Goal: Browse casually

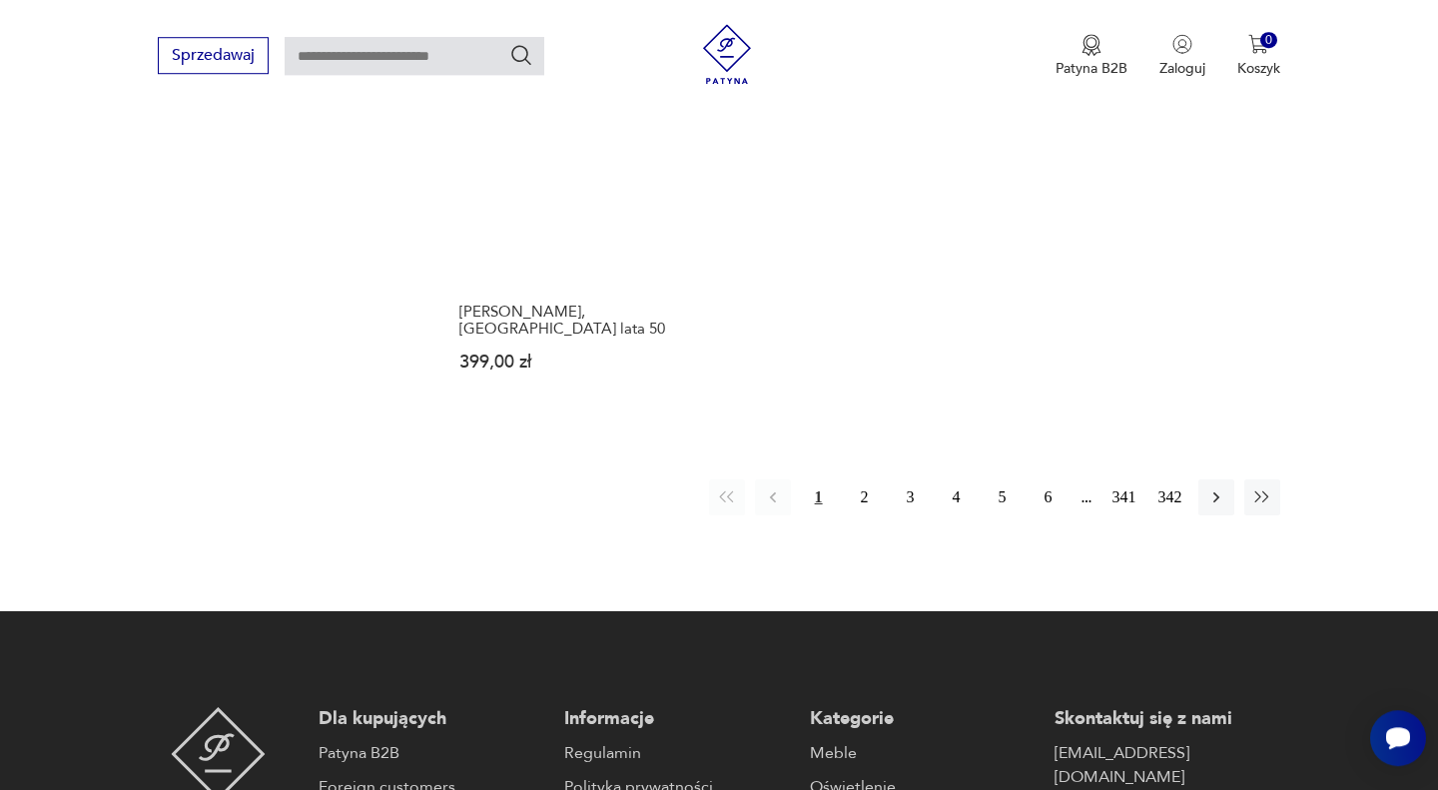
scroll to position [2904, 0]
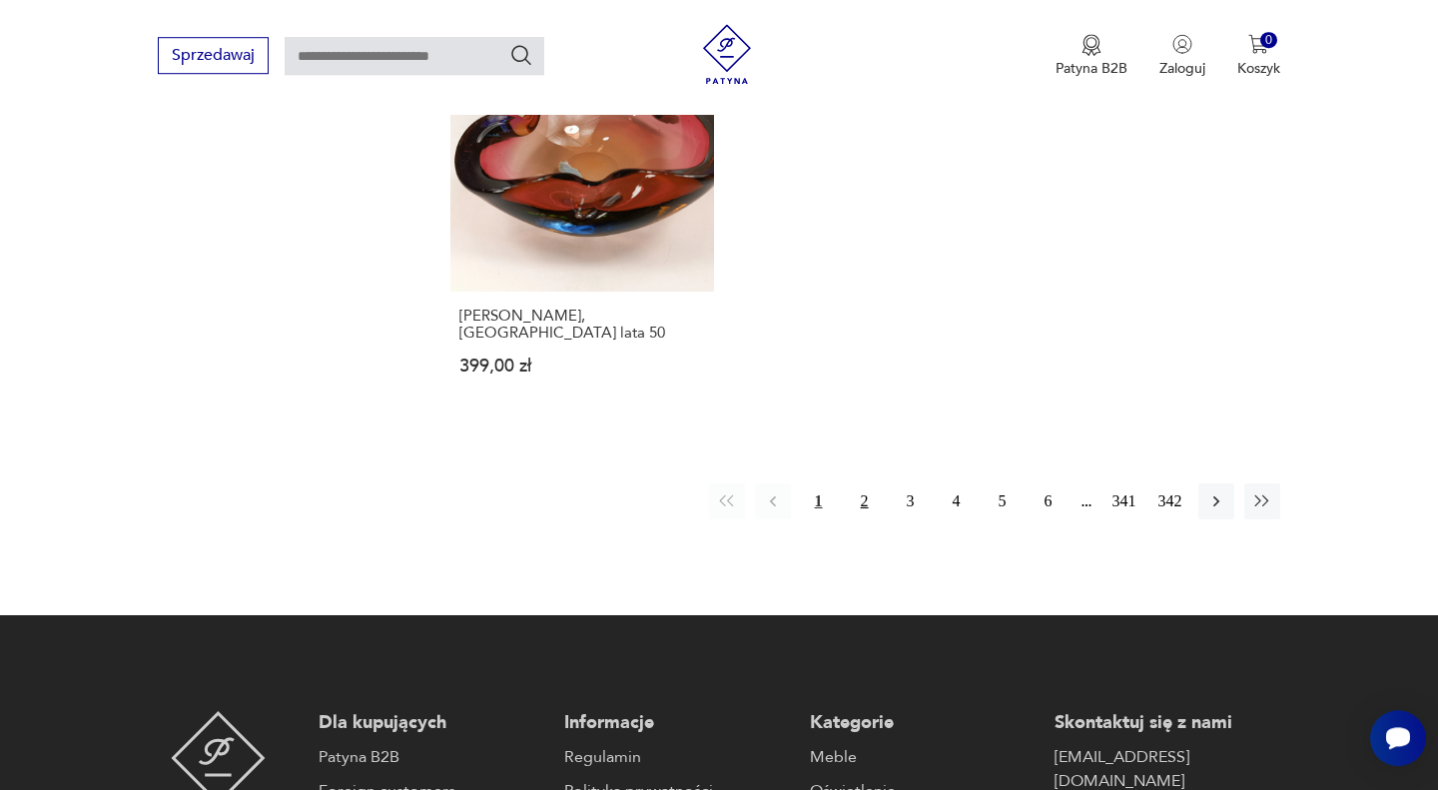
click at [868, 483] on button "2" at bounding box center [865, 501] width 36 height 36
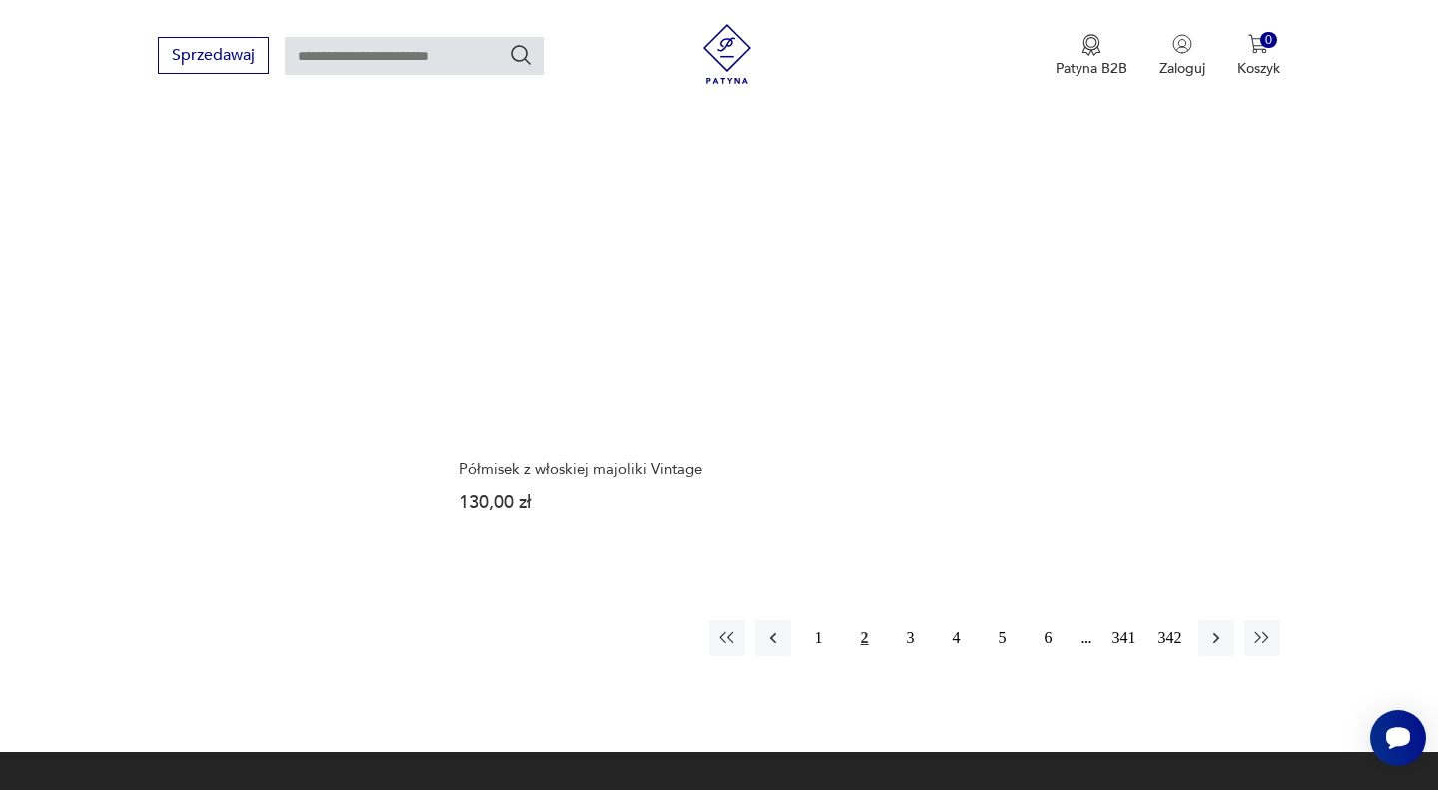
scroll to position [2802, 0]
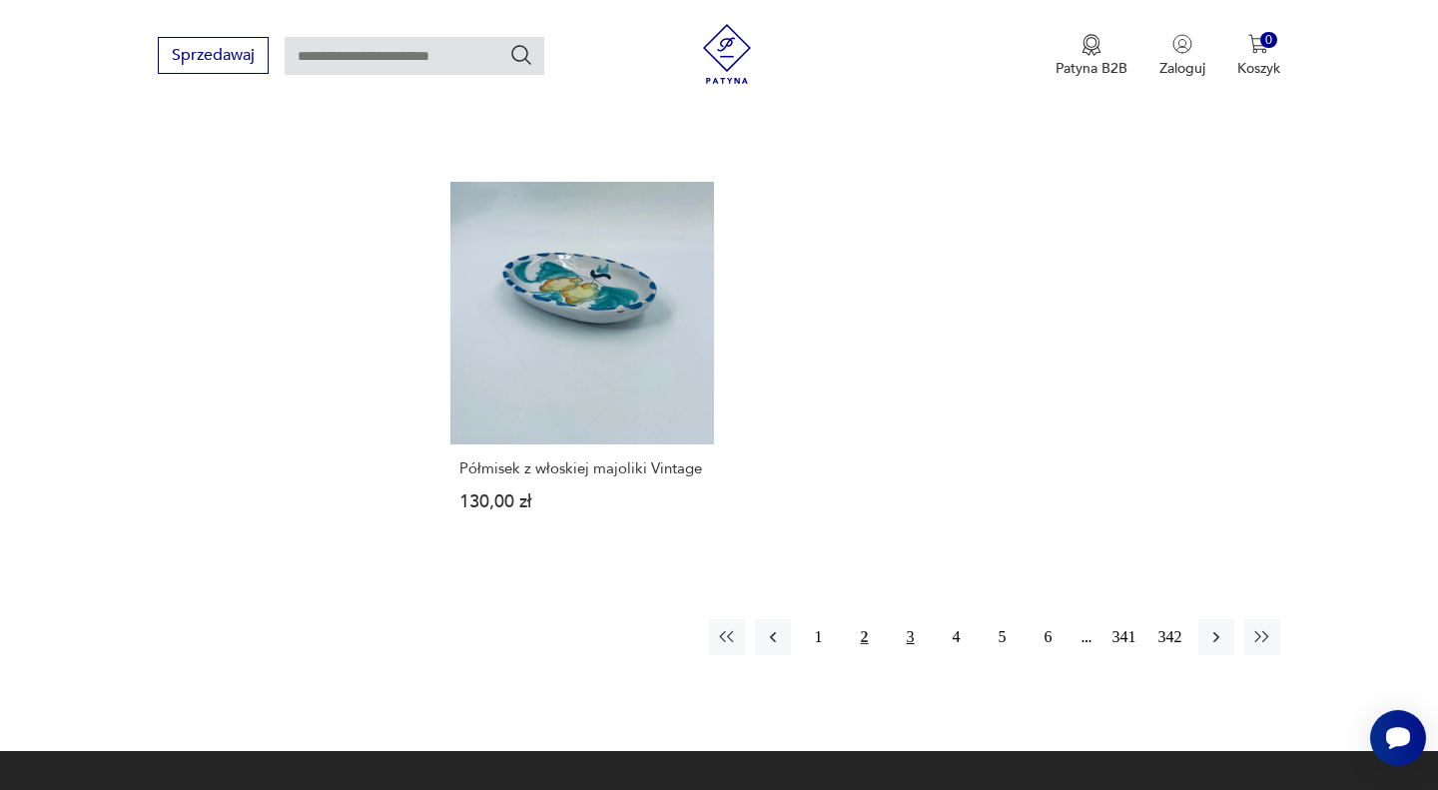
click at [915, 634] on button "3" at bounding box center [911, 637] width 36 height 36
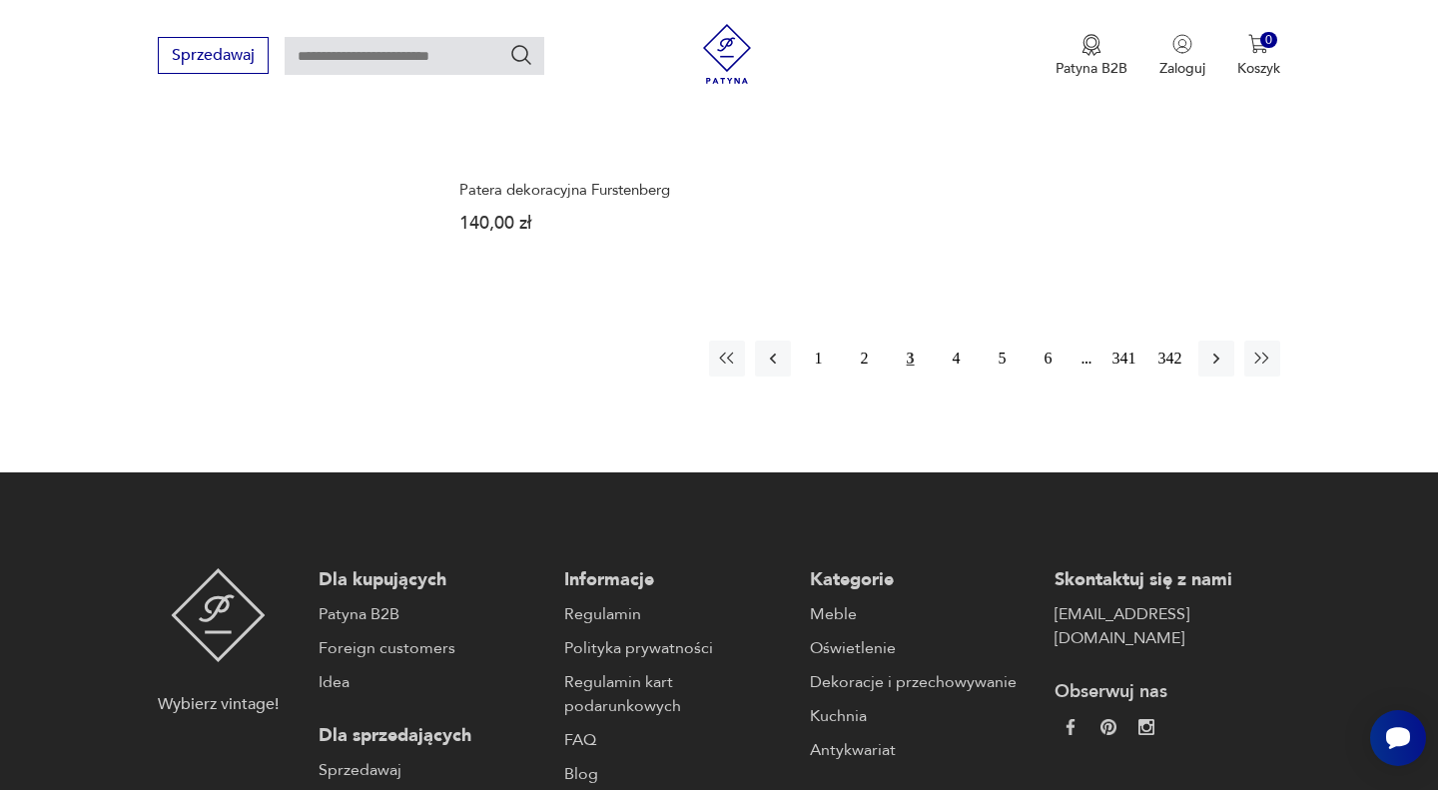
scroll to position [3088, 0]
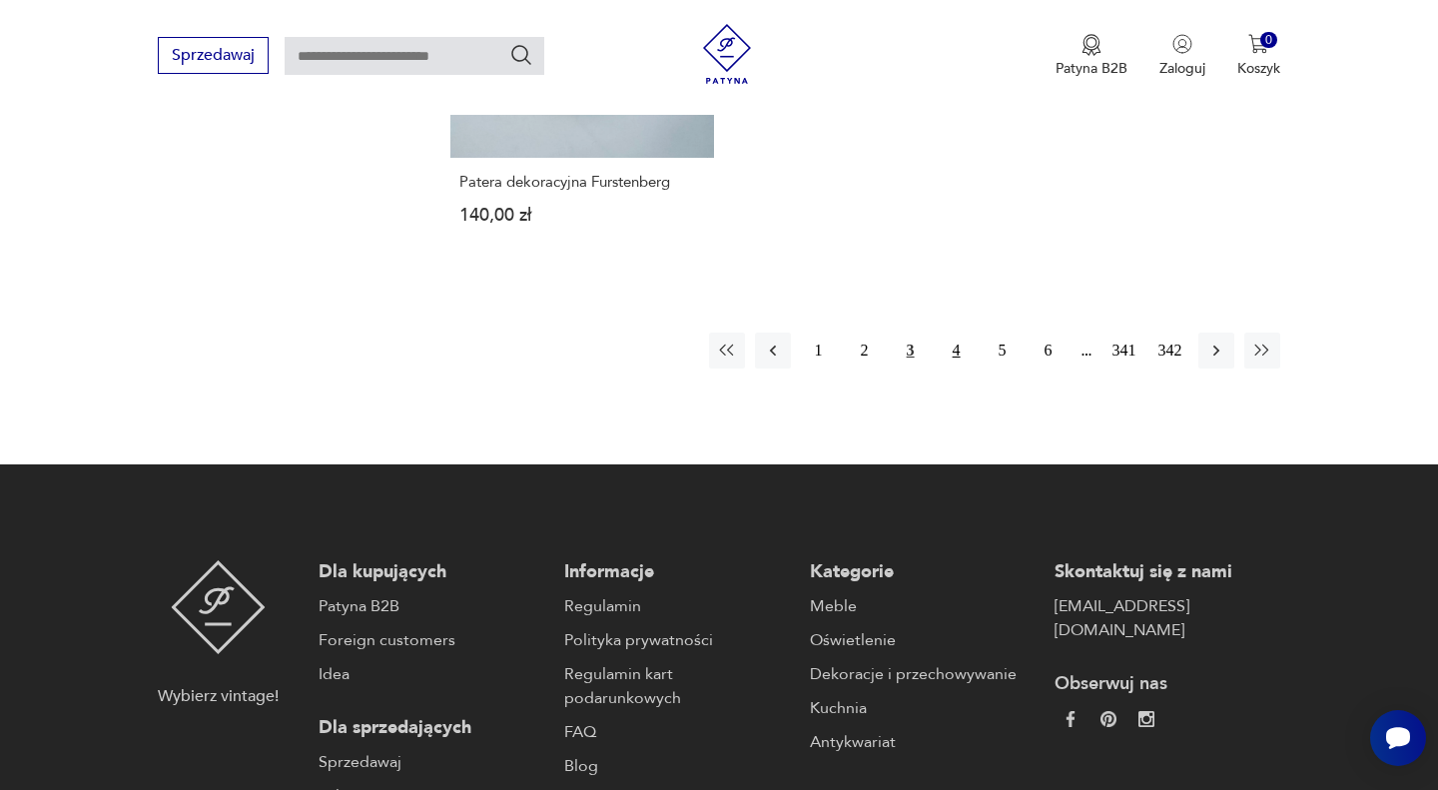
click at [957, 351] on button "4" at bounding box center [957, 351] width 36 height 36
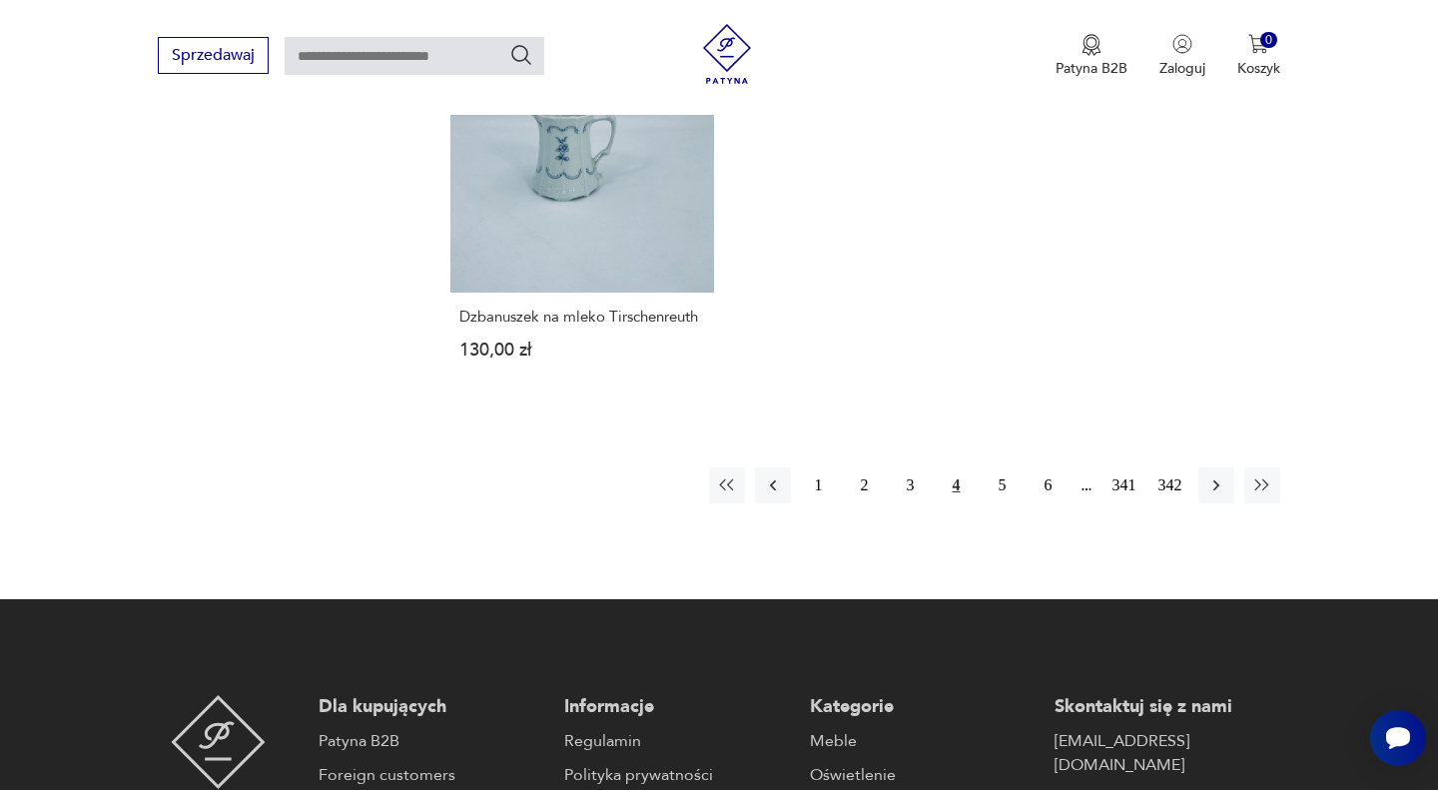
scroll to position [2996, 0]
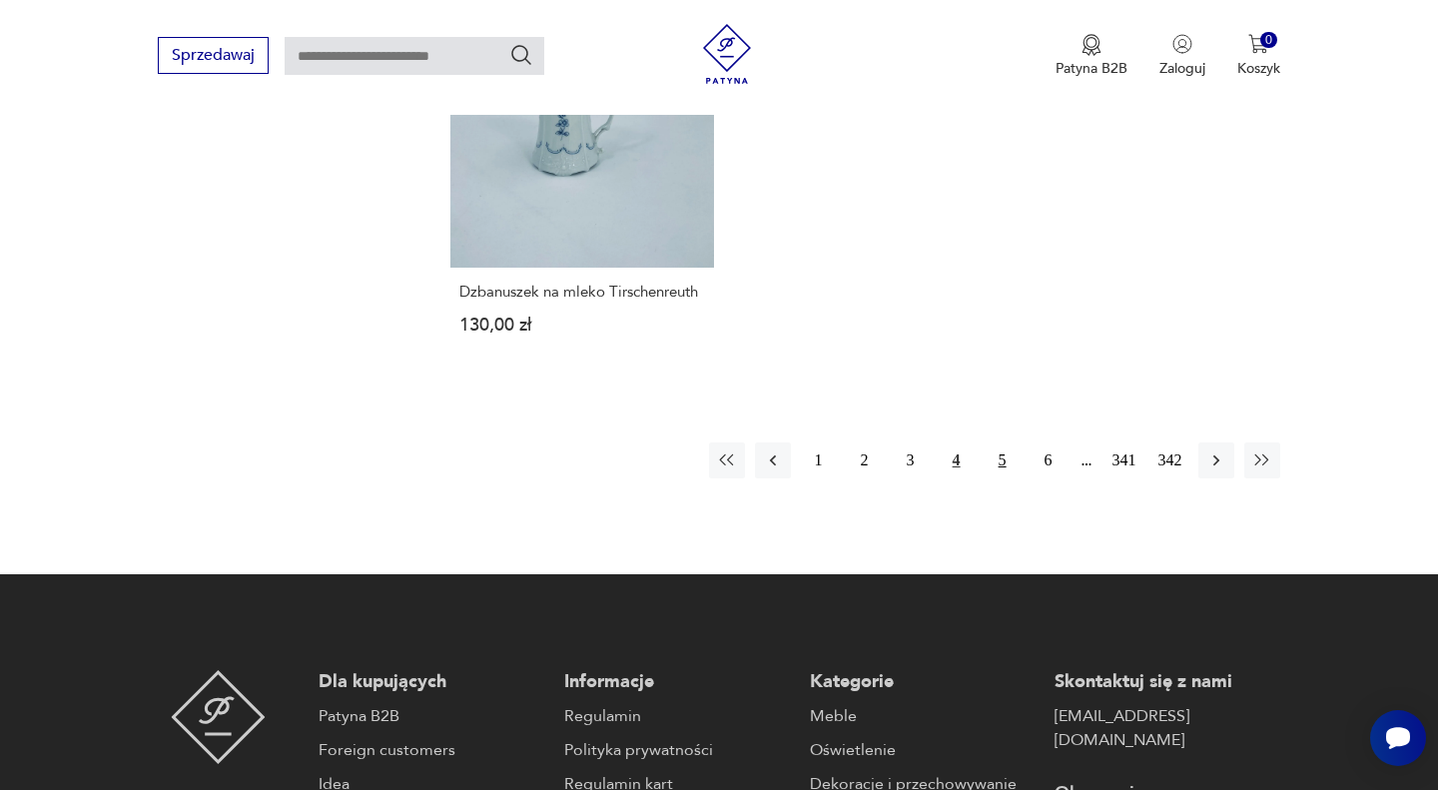
click at [1007, 462] on button "5" at bounding box center [1003, 460] width 36 height 36
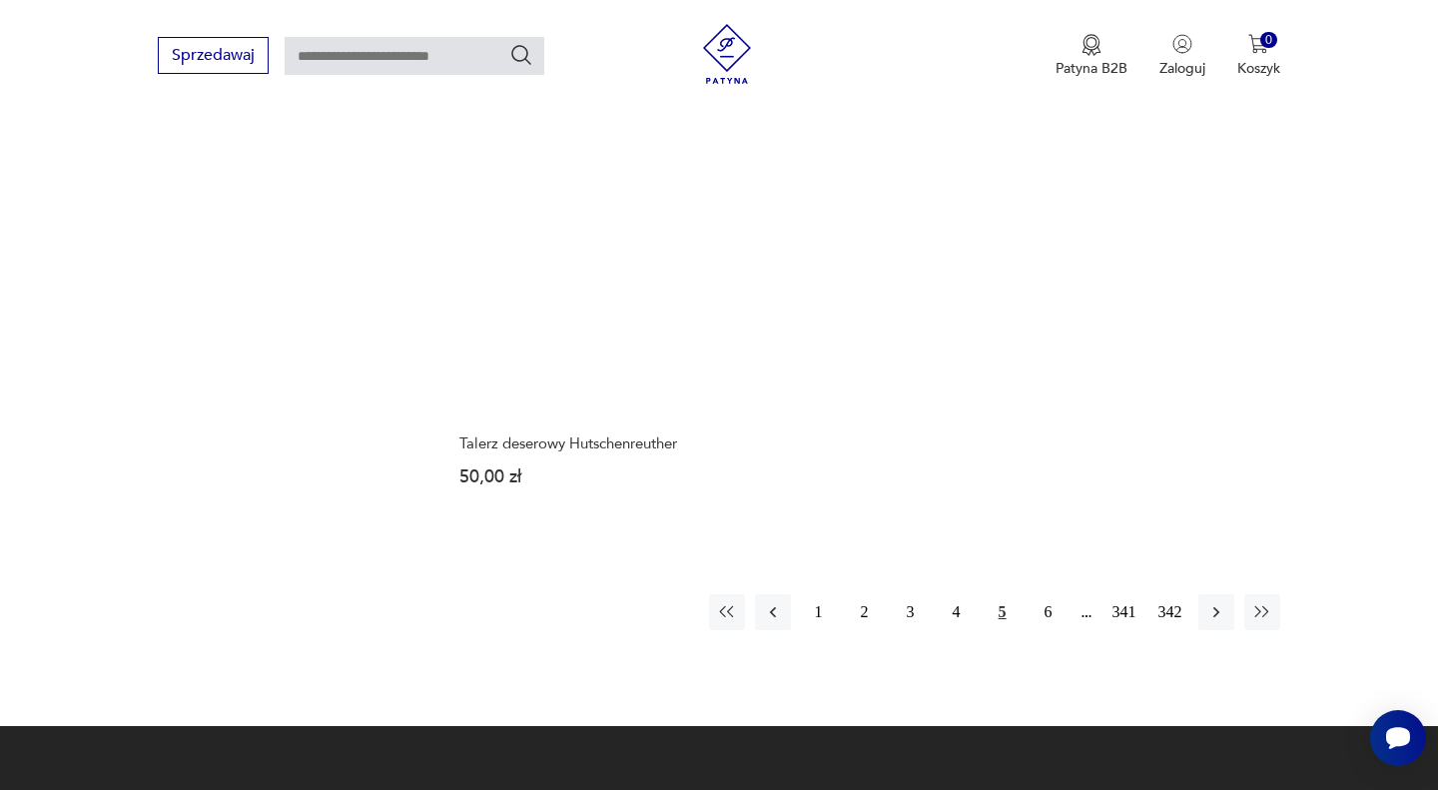
scroll to position [2849, 0]
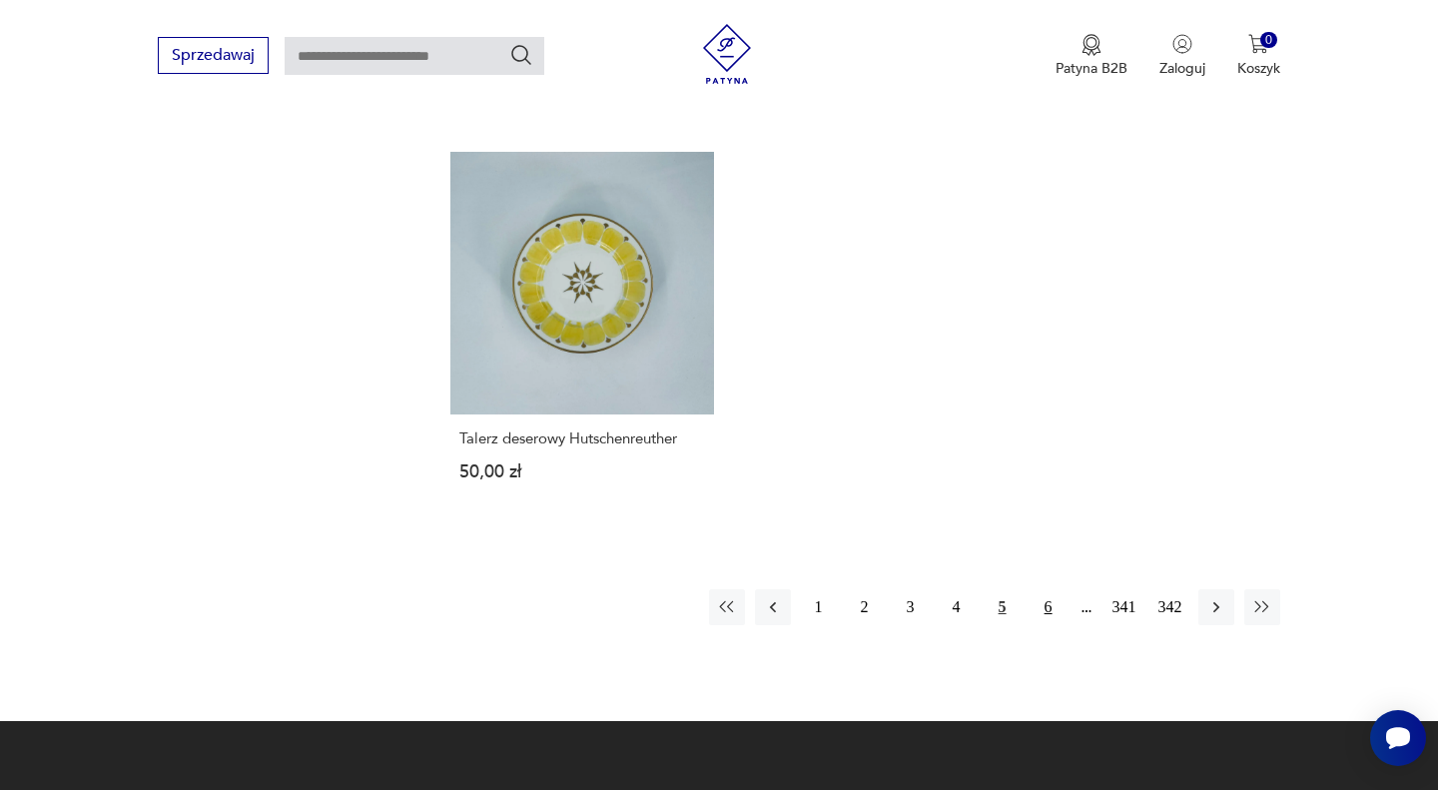
click at [1050, 606] on button "6" at bounding box center [1049, 607] width 36 height 36
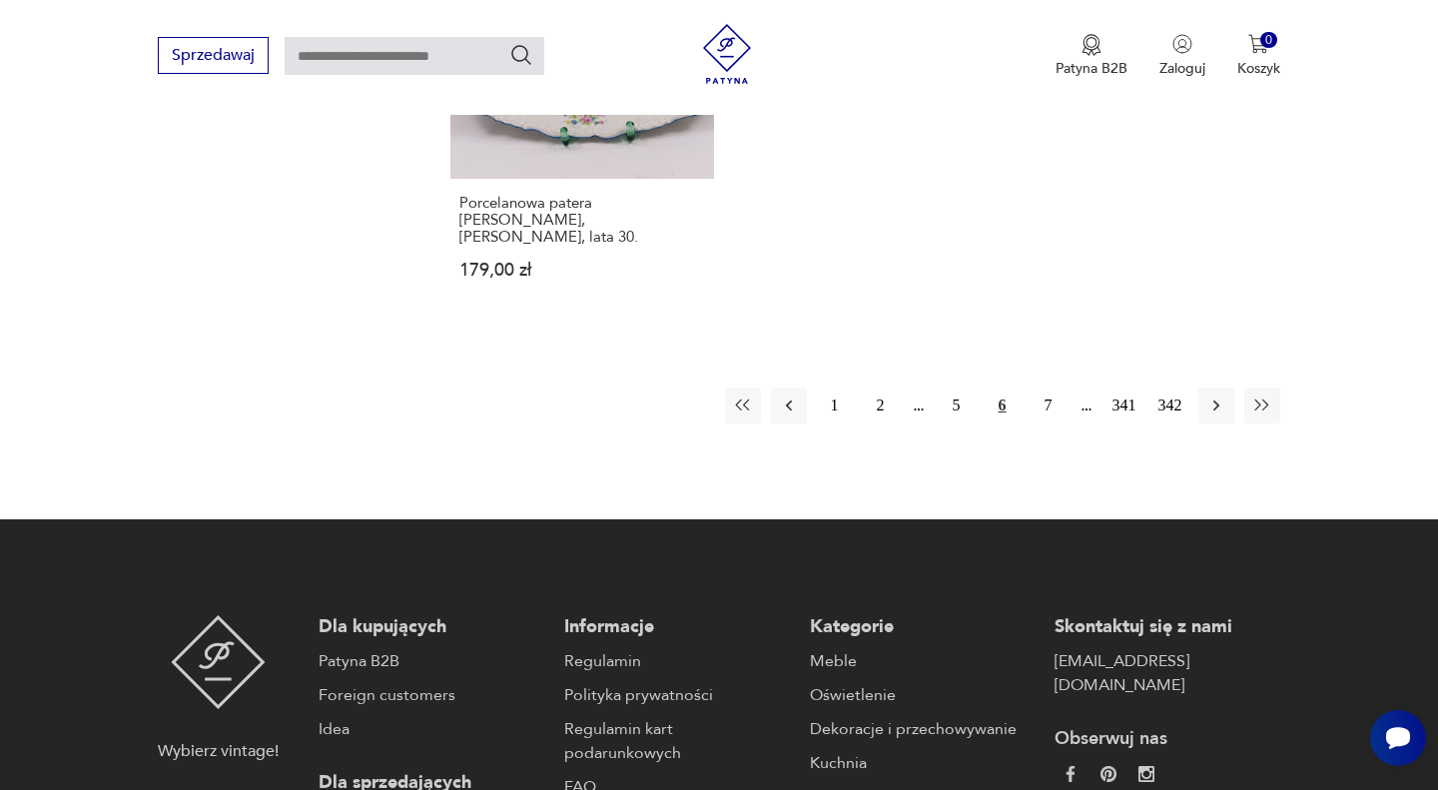
scroll to position [3091, 0]
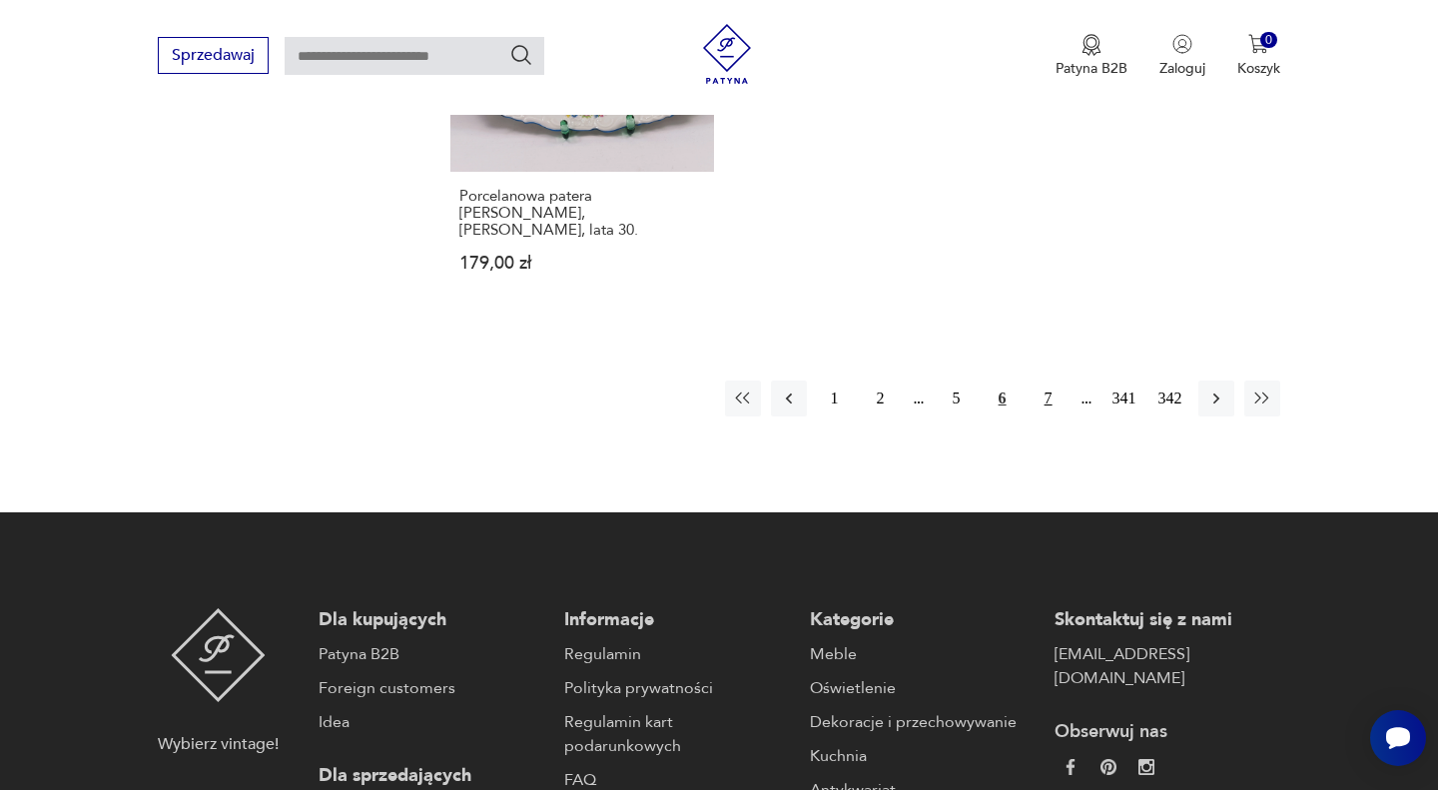
click at [1048, 383] on button "7" at bounding box center [1049, 399] width 36 height 36
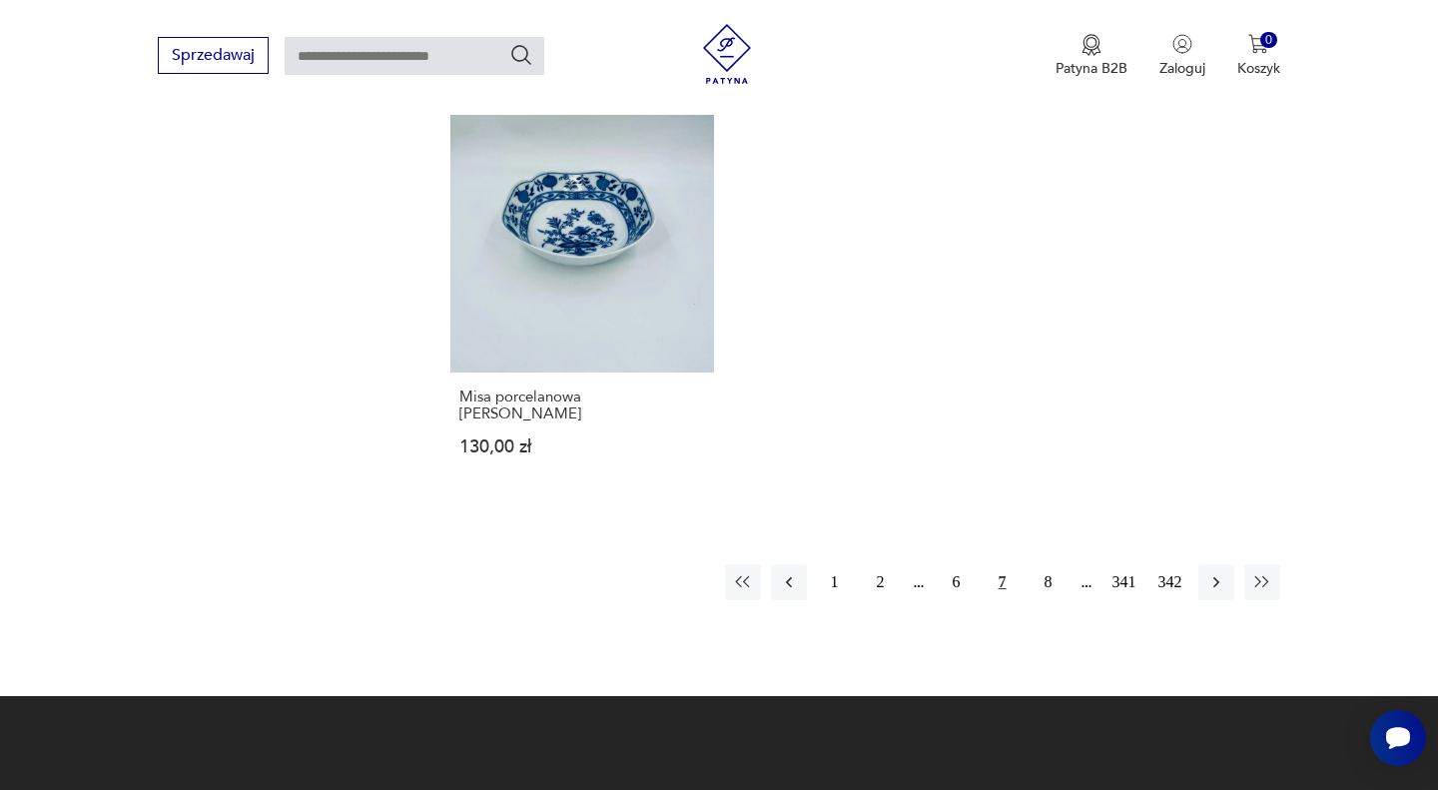
scroll to position [2899, 0]
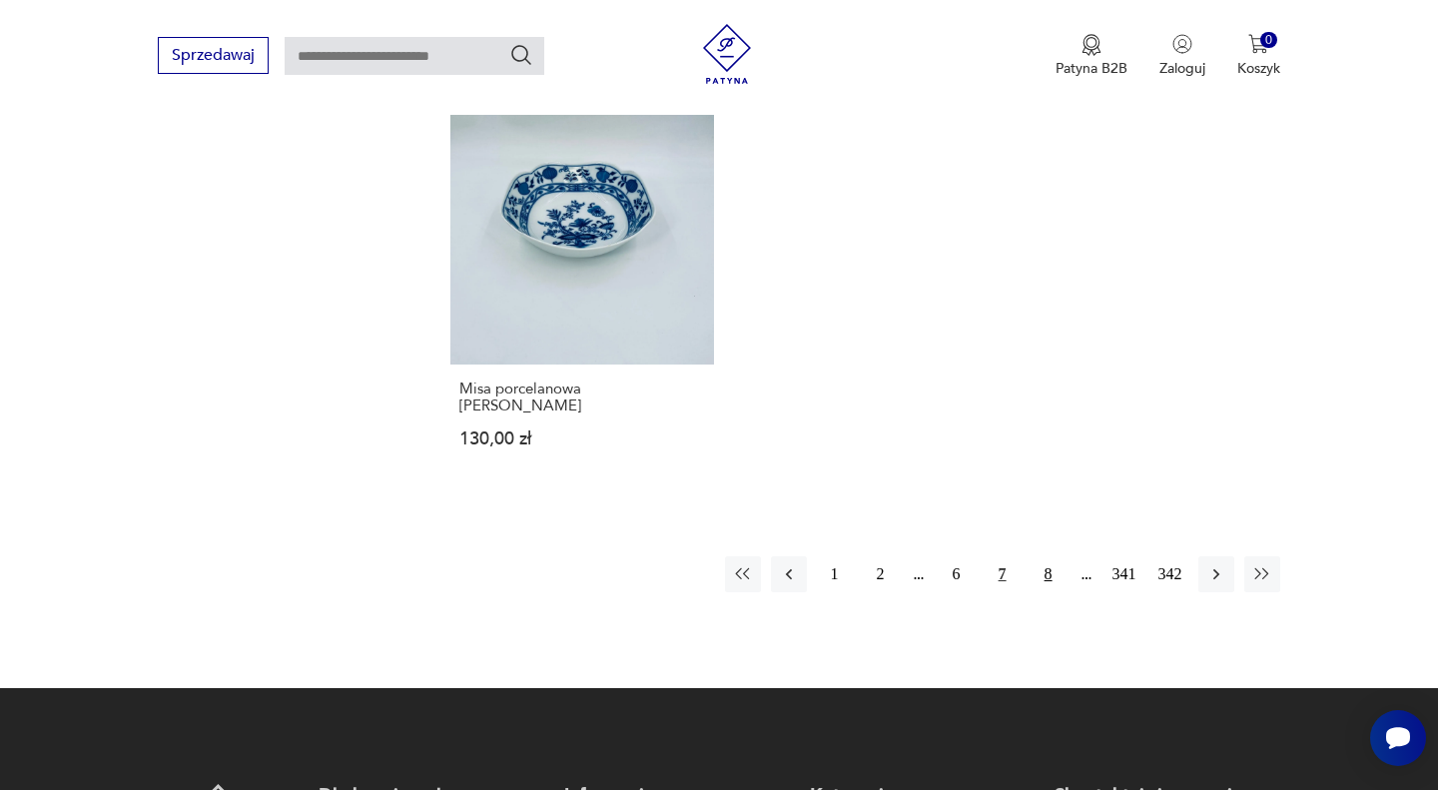
click at [1052, 556] on button "8" at bounding box center [1049, 574] width 36 height 36
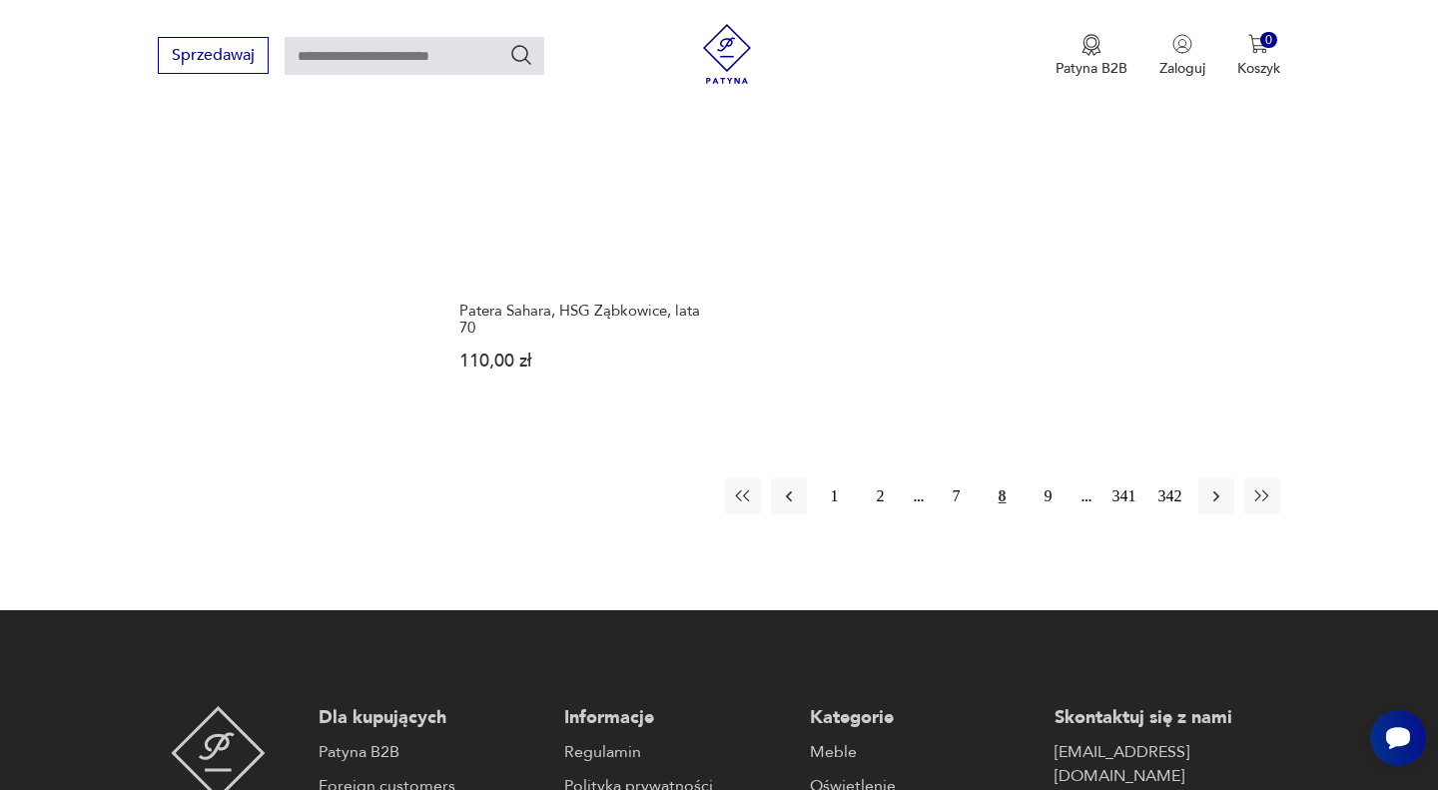
scroll to position [3003, 0]
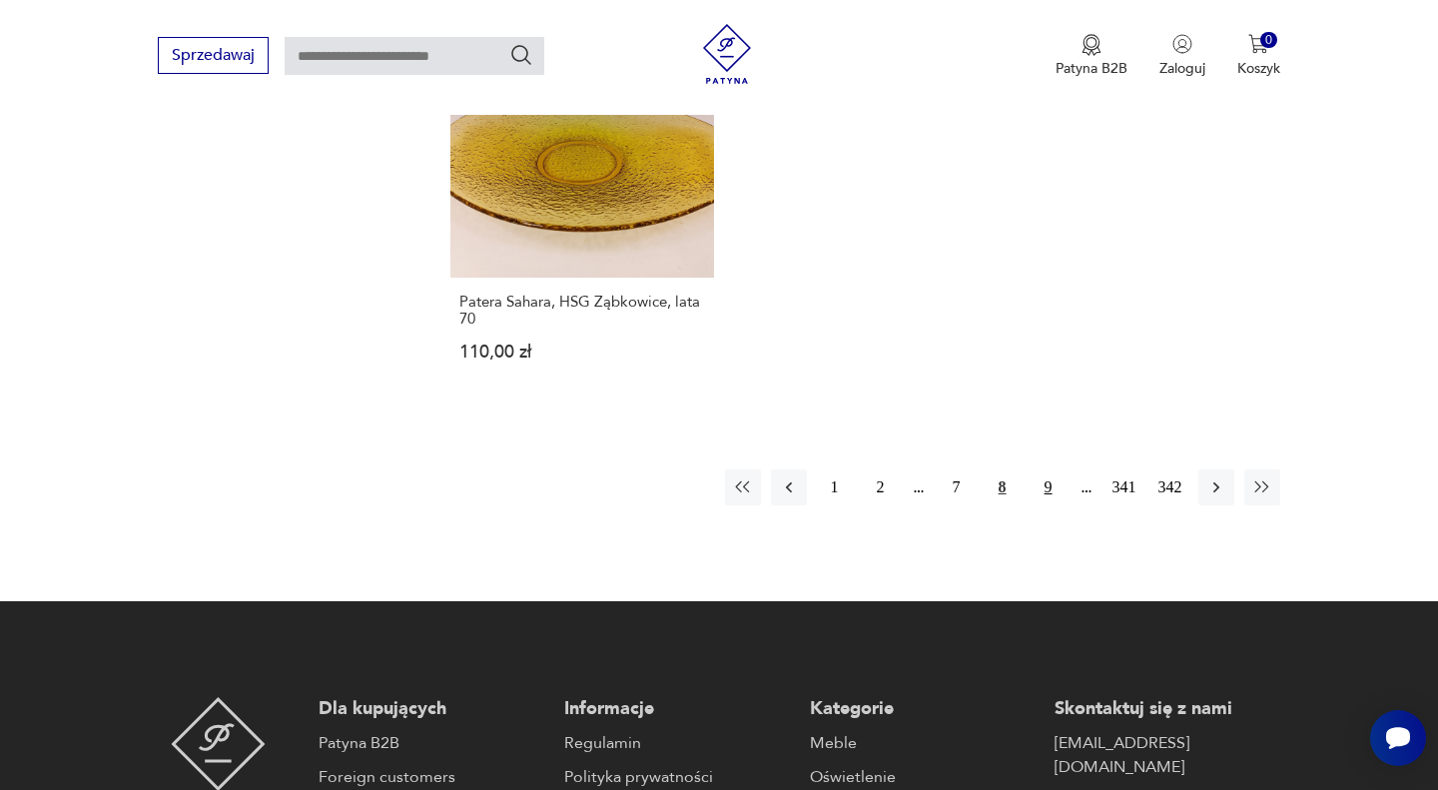
click at [1052, 469] on button "9" at bounding box center [1049, 487] width 36 height 36
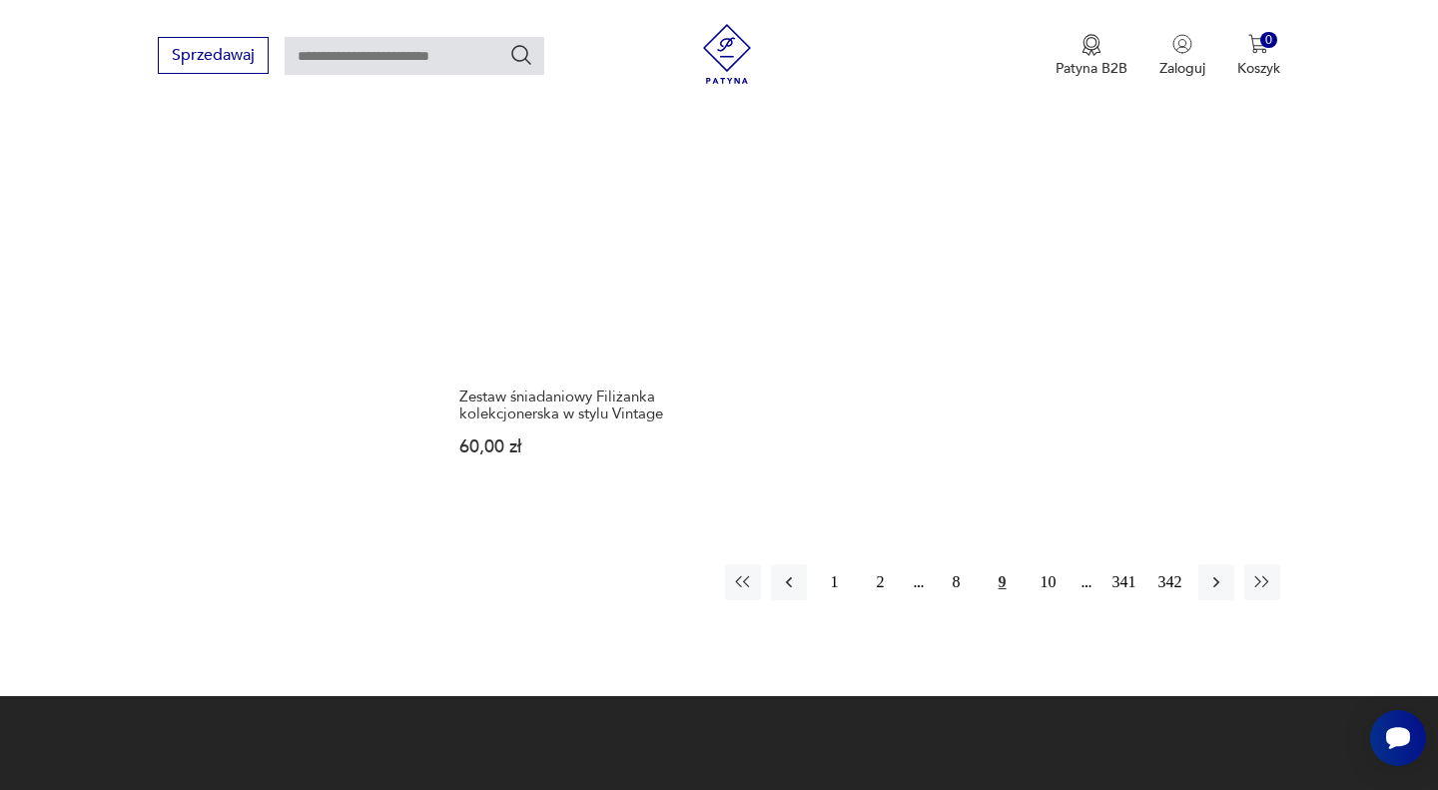
scroll to position [2926, 0]
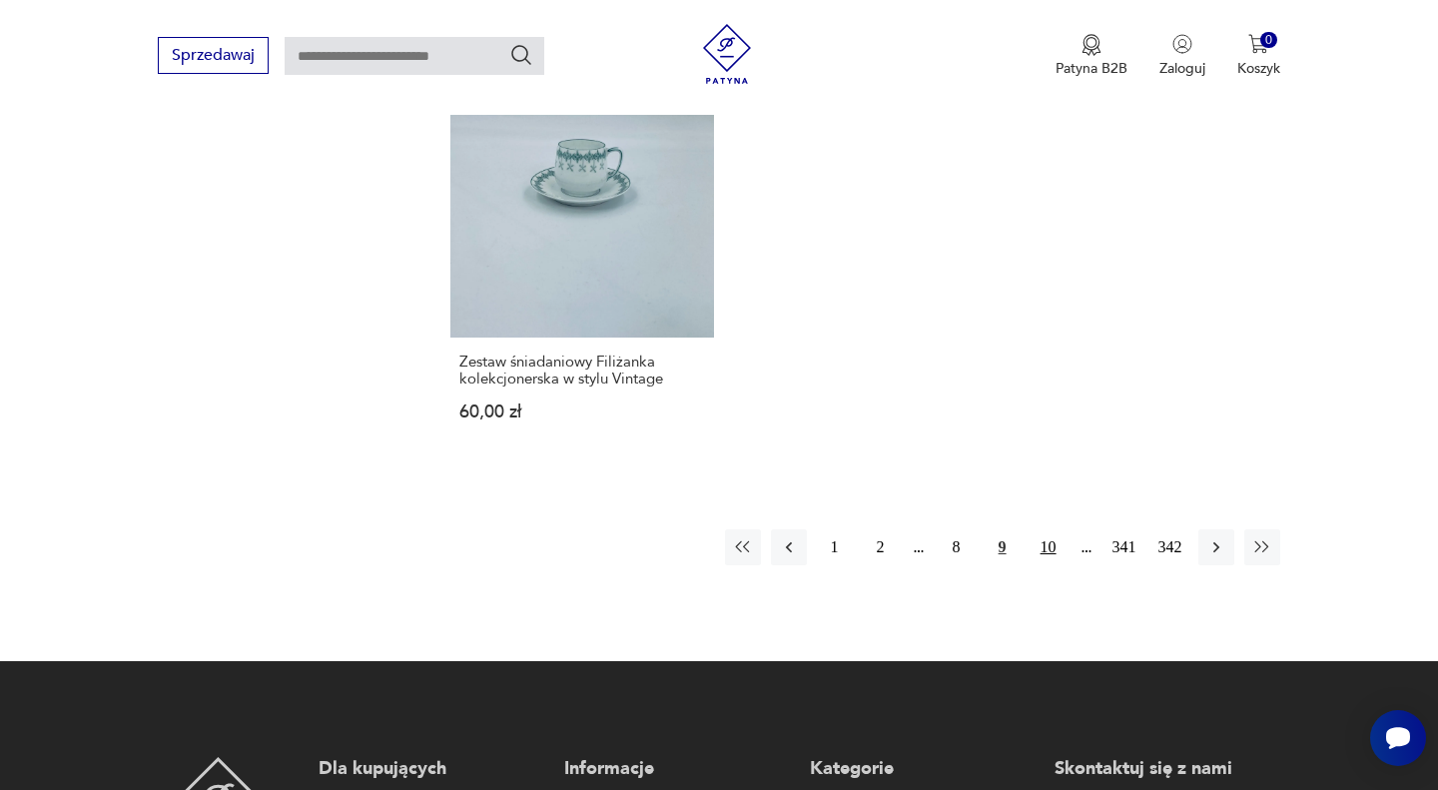
click at [1048, 565] on button "10" at bounding box center [1049, 547] width 36 height 36
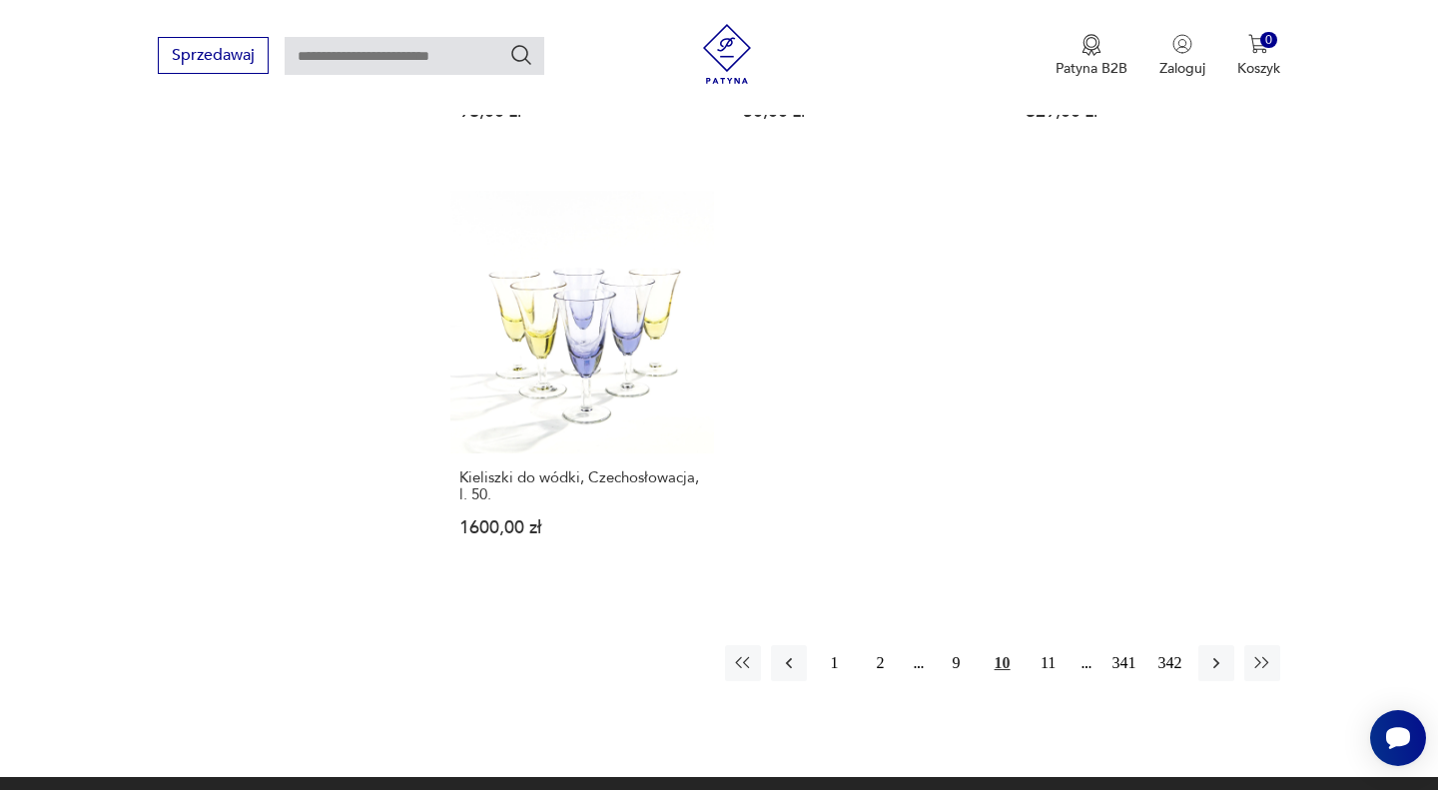
scroll to position [2897, 0]
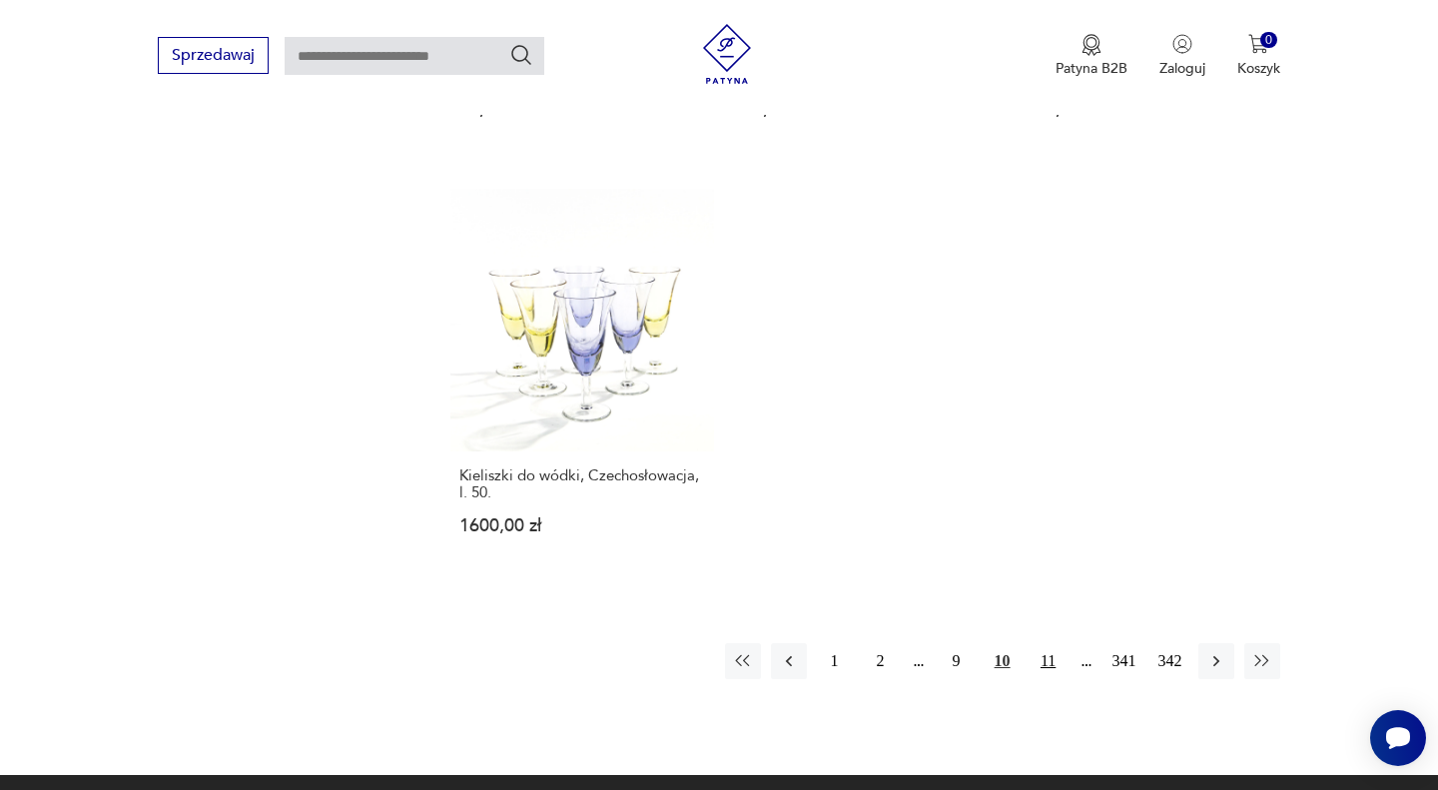
click at [1053, 643] on button "11" at bounding box center [1049, 661] width 36 height 36
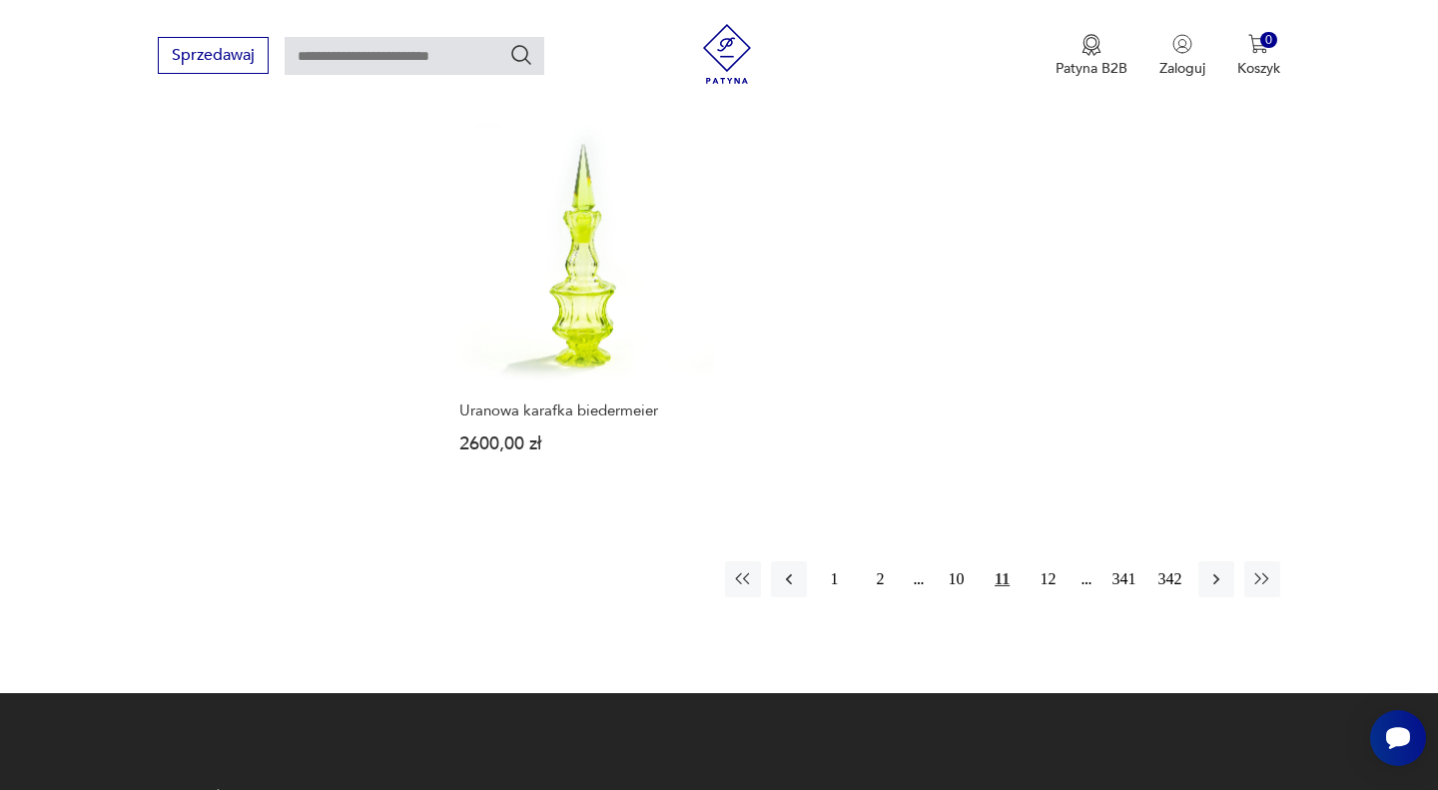
scroll to position [2953, 0]
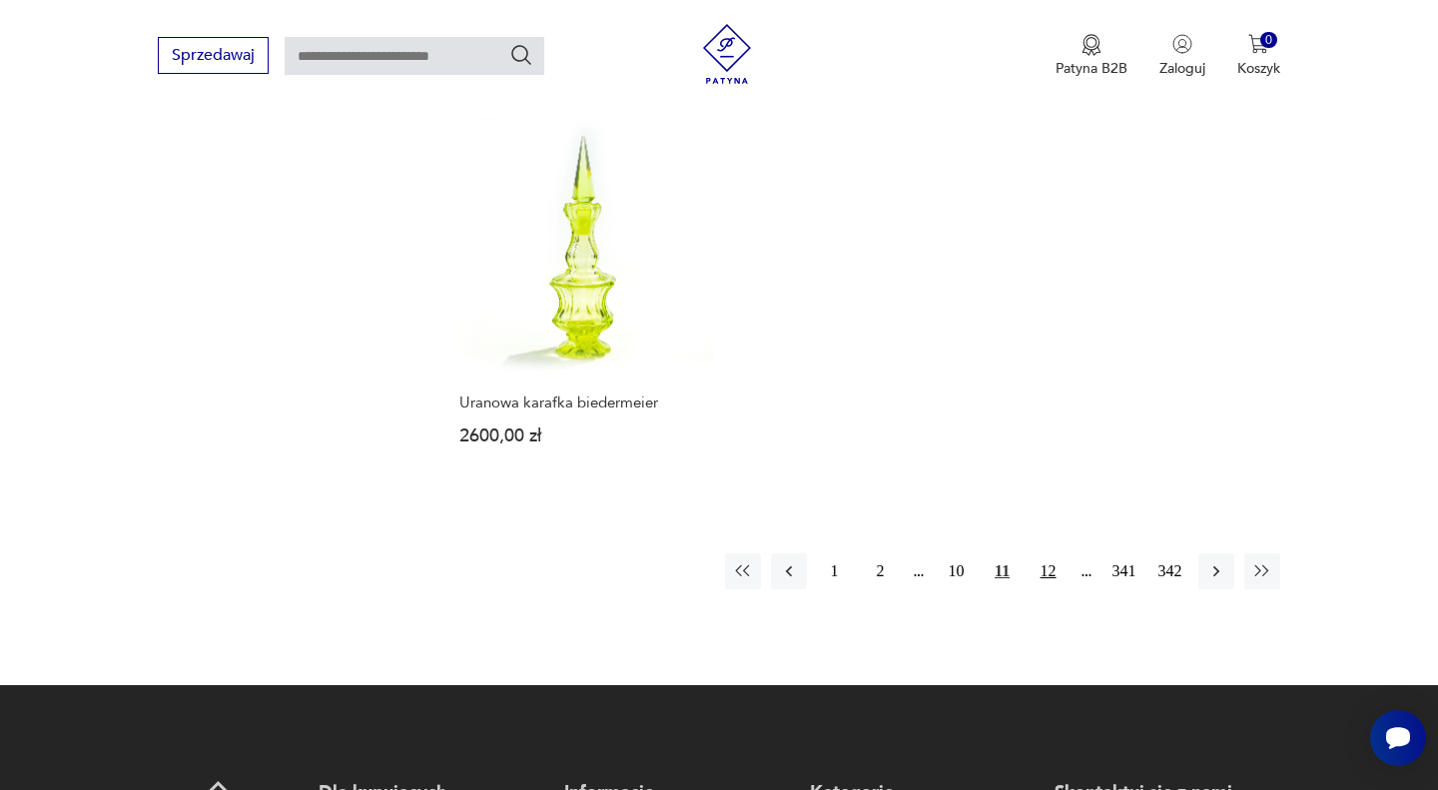
click at [1050, 553] on button "12" at bounding box center [1049, 571] width 36 height 36
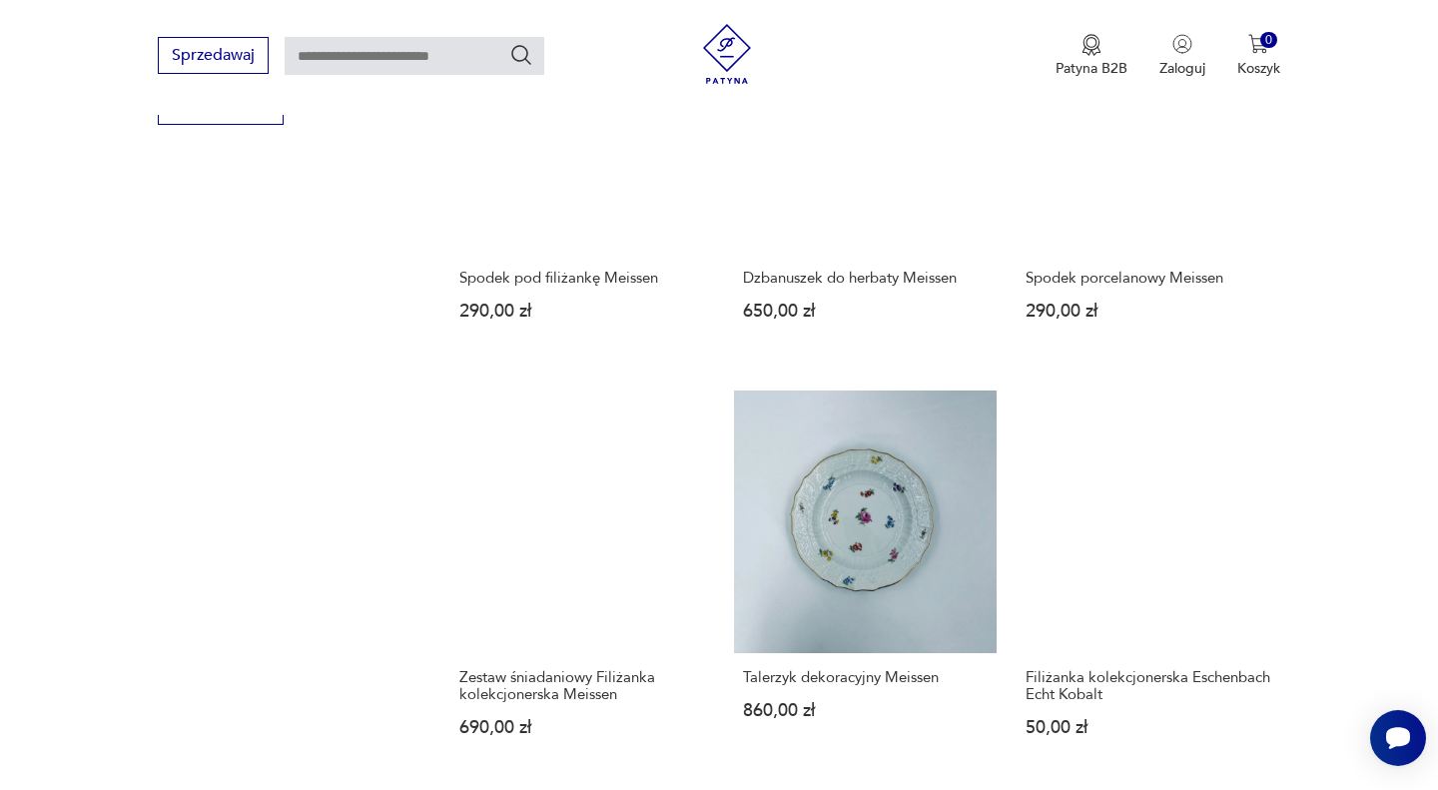
scroll to position [2166, 0]
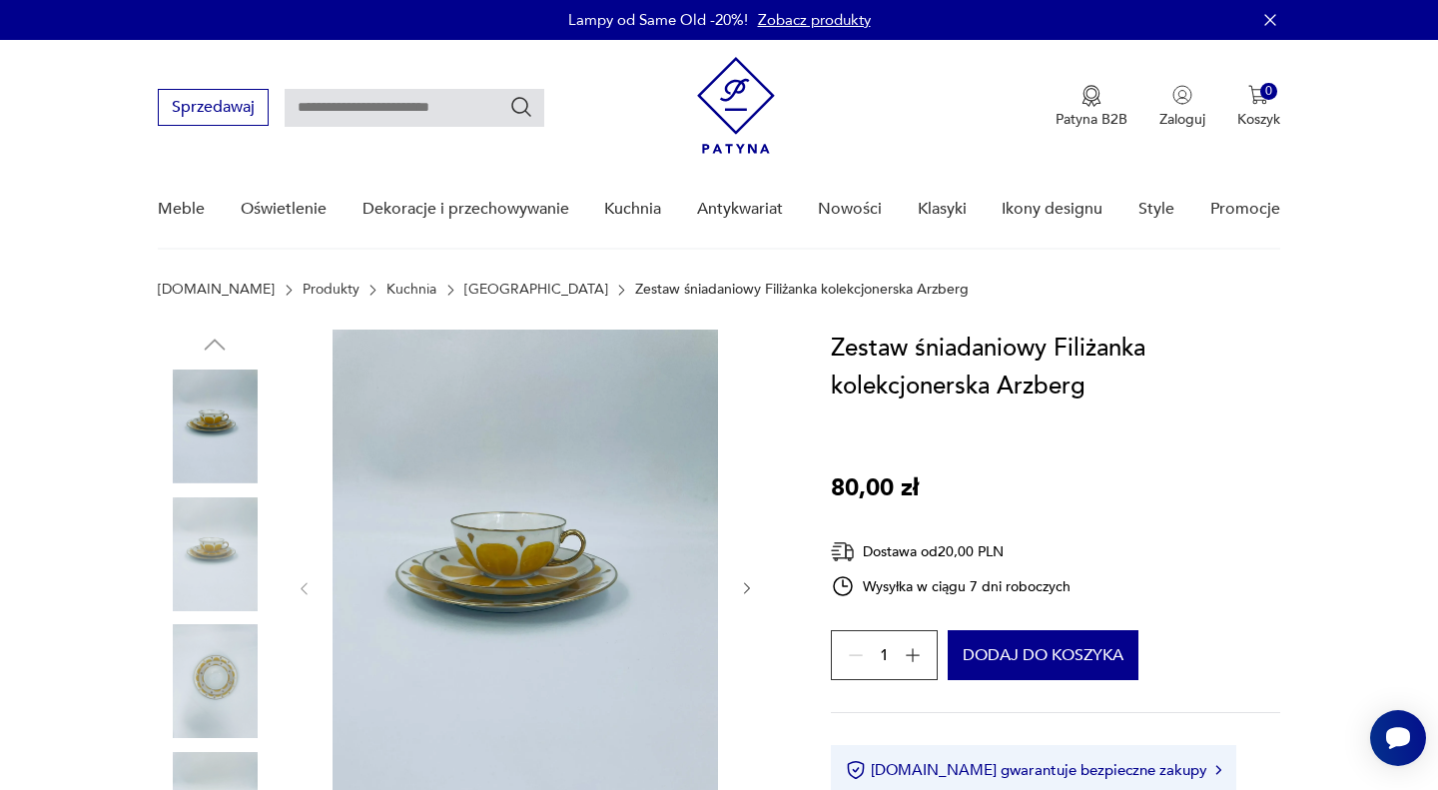
click at [519, 575] on img at bounding box center [526, 587] width 386 height 514
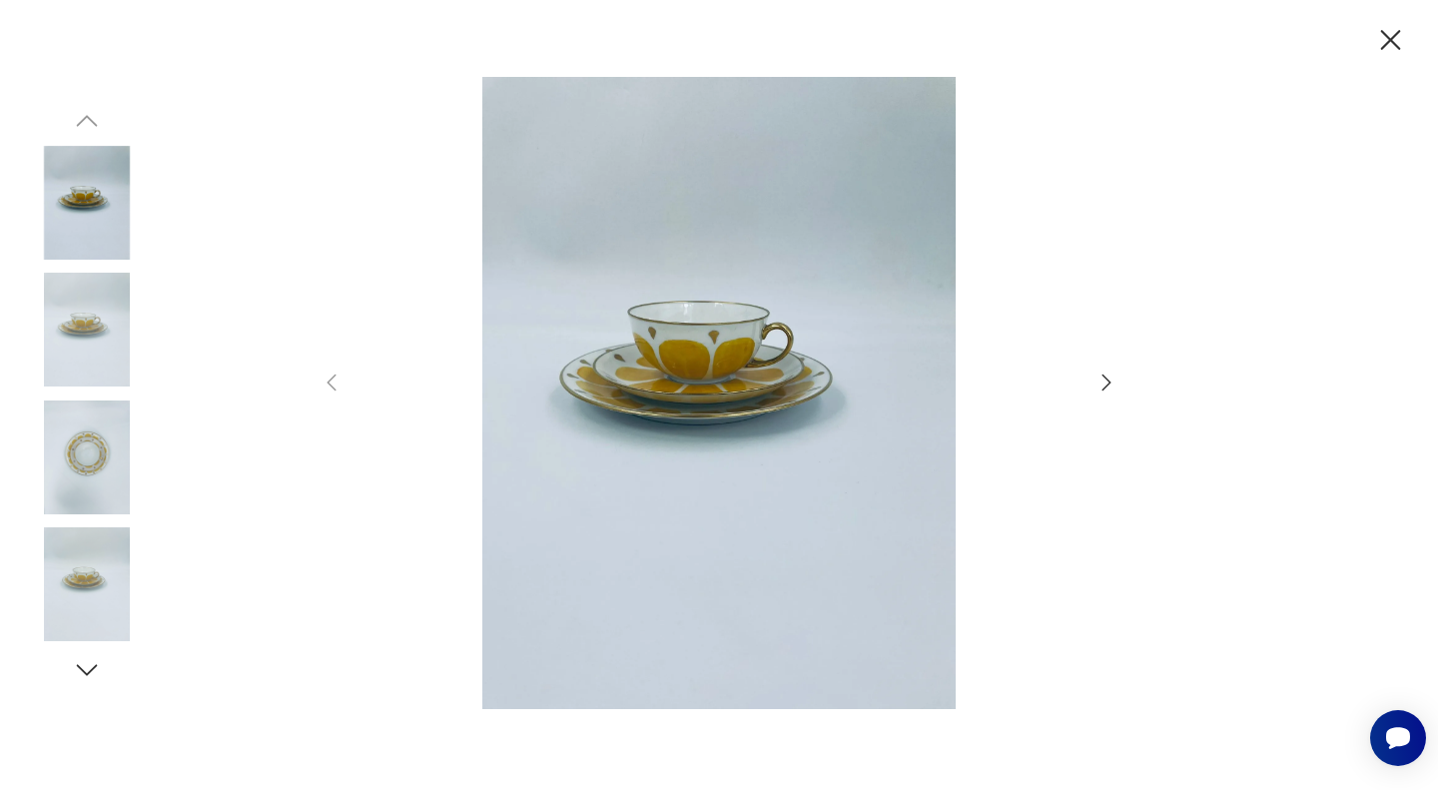
click at [1104, 387] on icon "button" at bounding box center [1107, 383] width 24 height 24
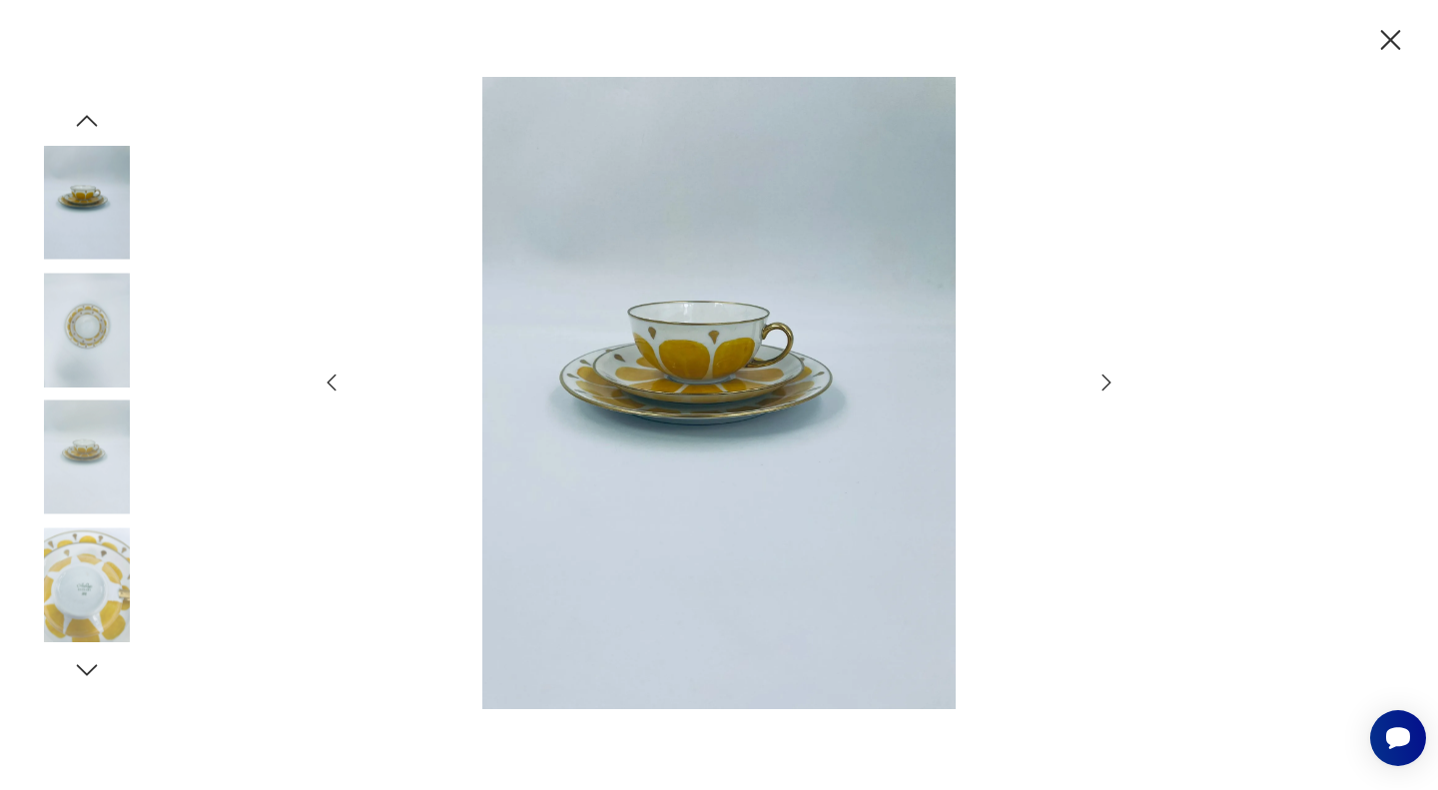
click at [1104, 387] on icon "button" at bounding box center [1107, 383] width 24 height 24
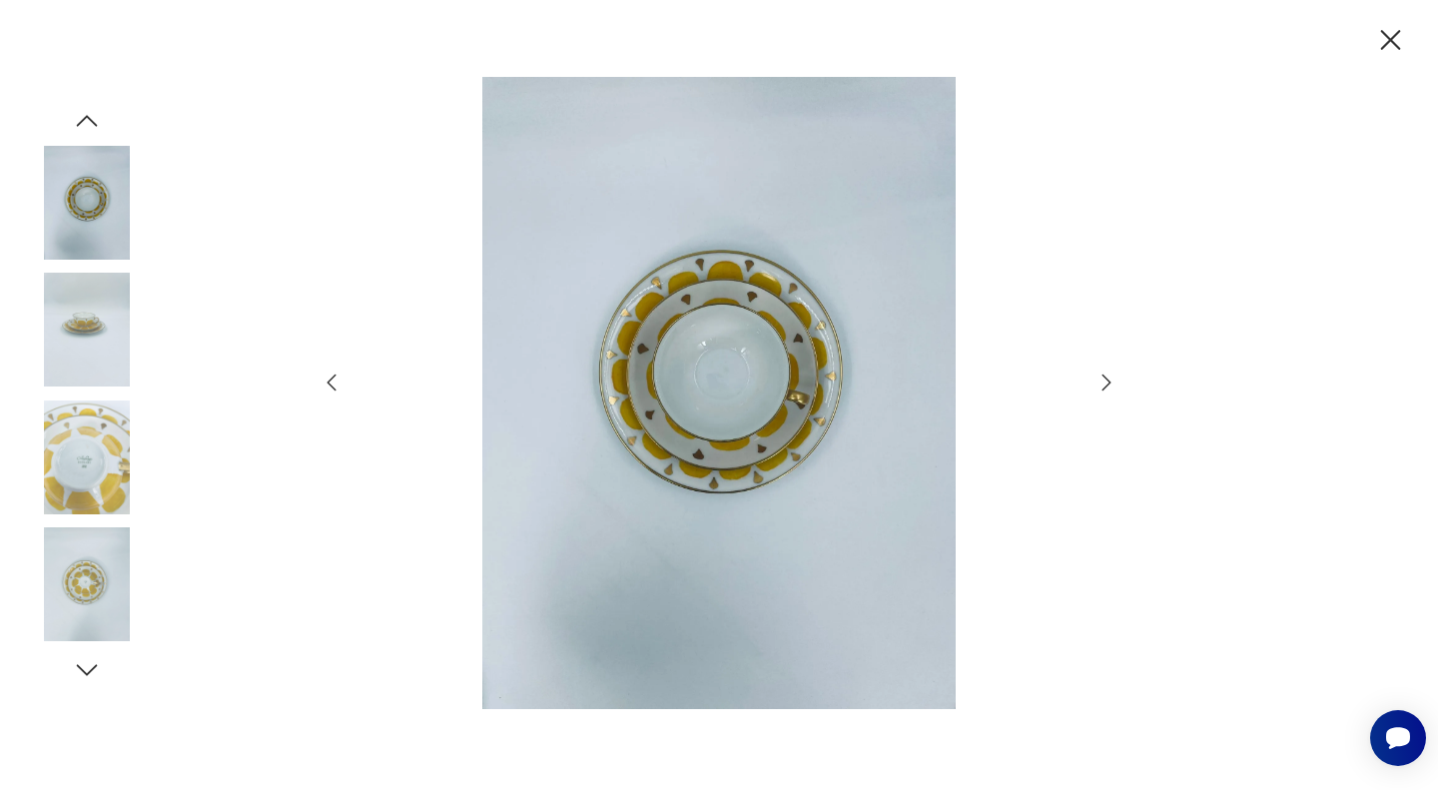
click at [1104, 387] on icon "button" at bounding box center [1107, 383] width 24 height 24
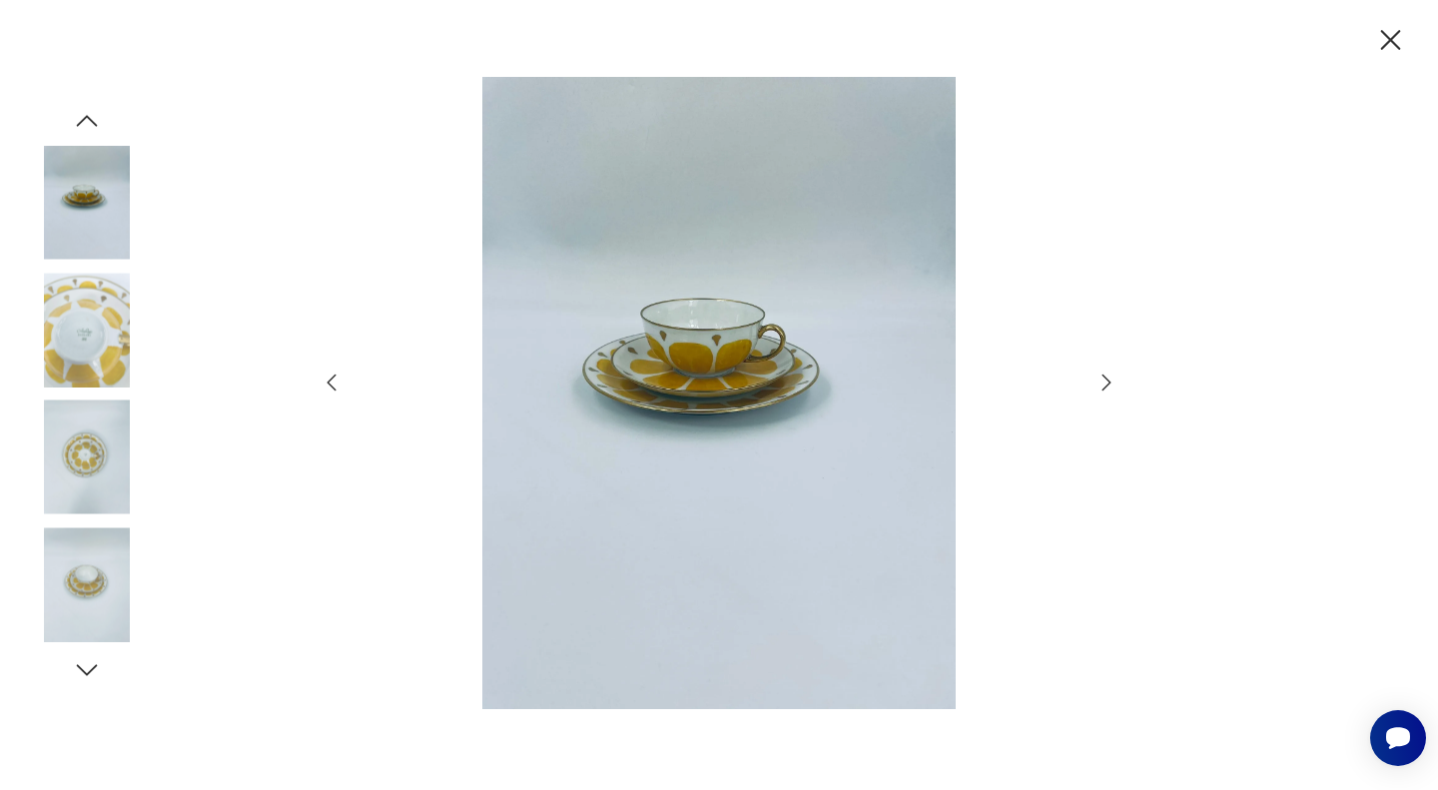
click at [1104, 387] on icon "button" at bounding box center [1107, 383] width 24 height 24
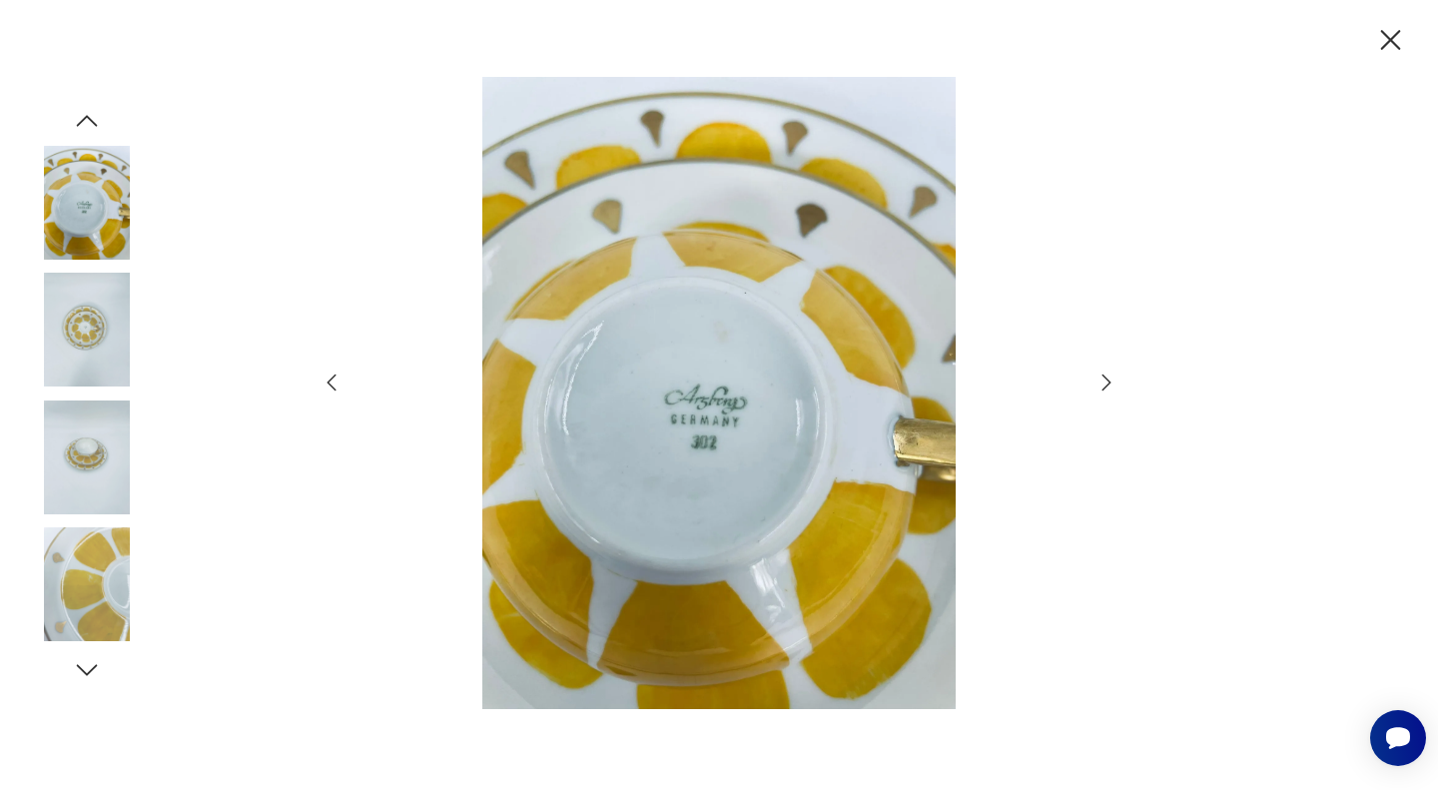
click at [1104, 387] on icon "button" at bounding box center [1107, 383] width 24 height 24
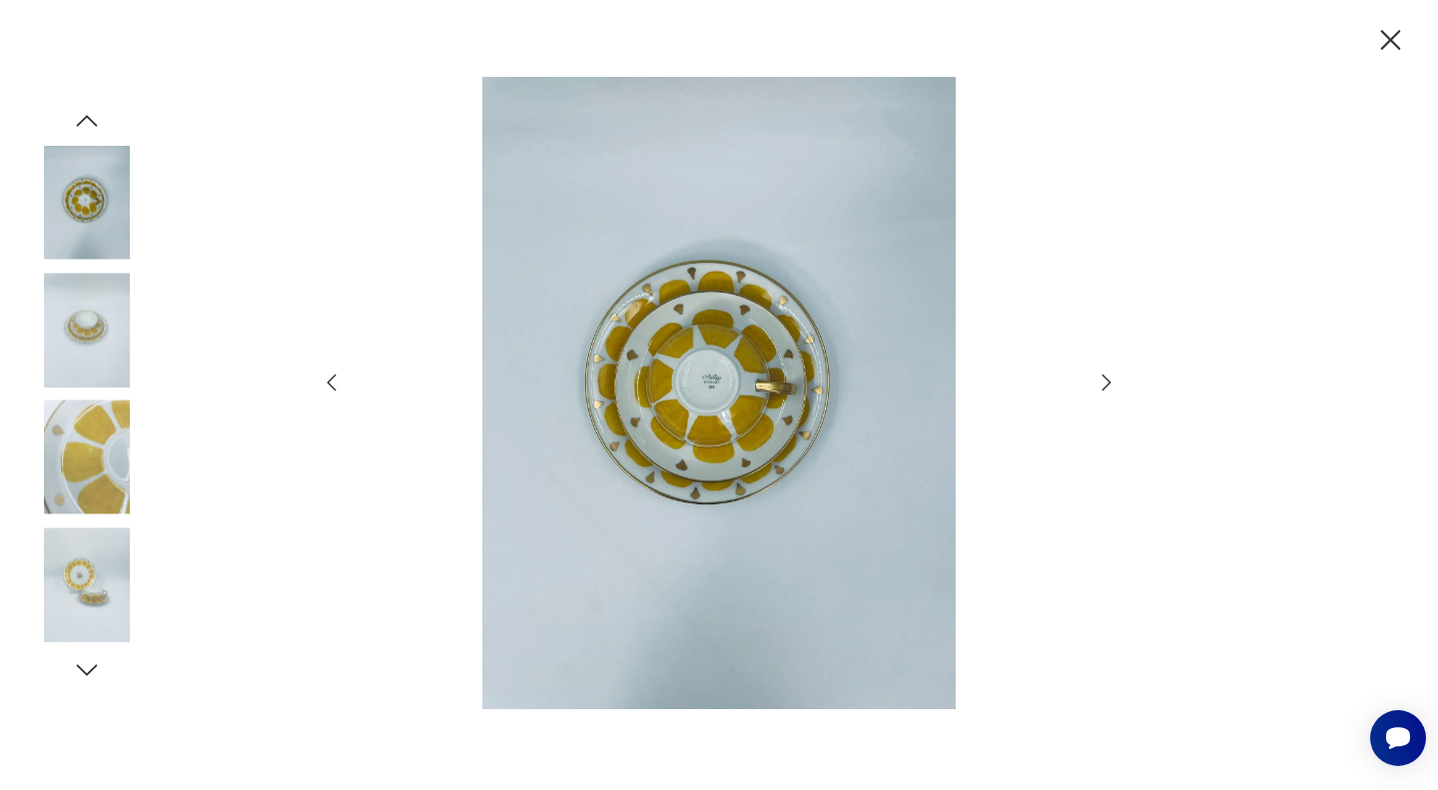
click at [1104, 387] on icon "button" at bounding box center [1107, 383] width 24 height 24
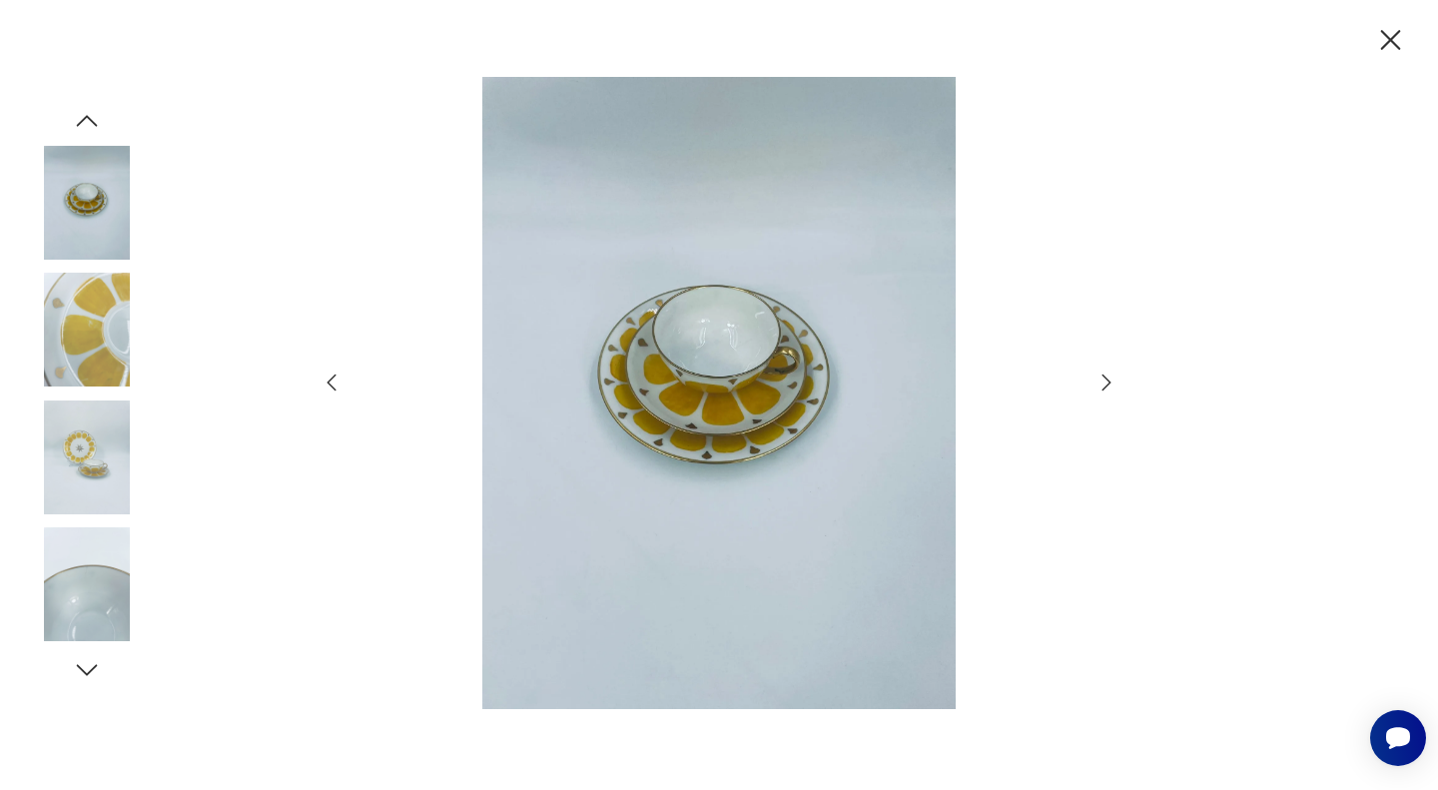
click at [87, 353] on img at bounding box center [87, 330] width 114 height 114
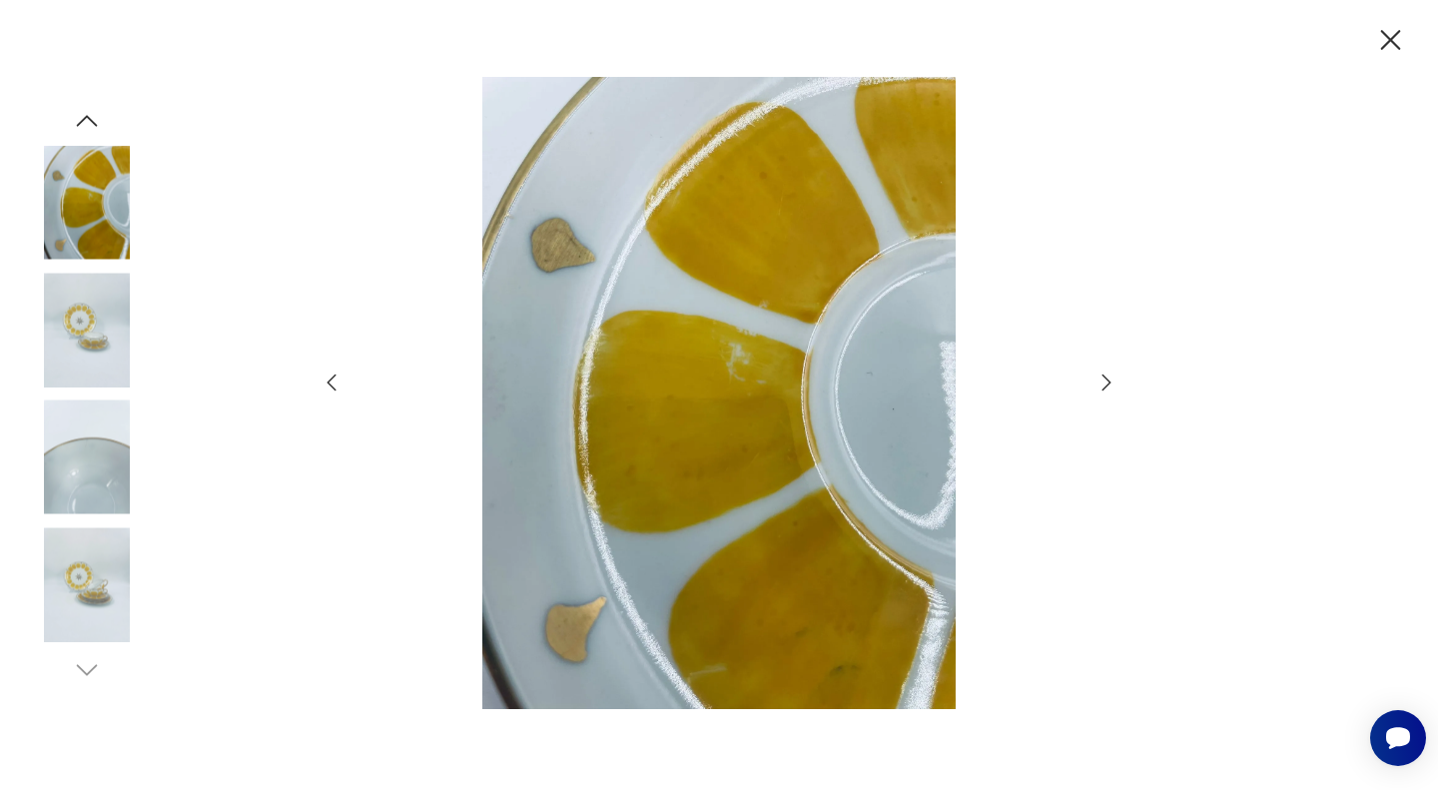
click at [1110, 386] on icon "button" at bounding box center [1107, 383] width 24 height 24
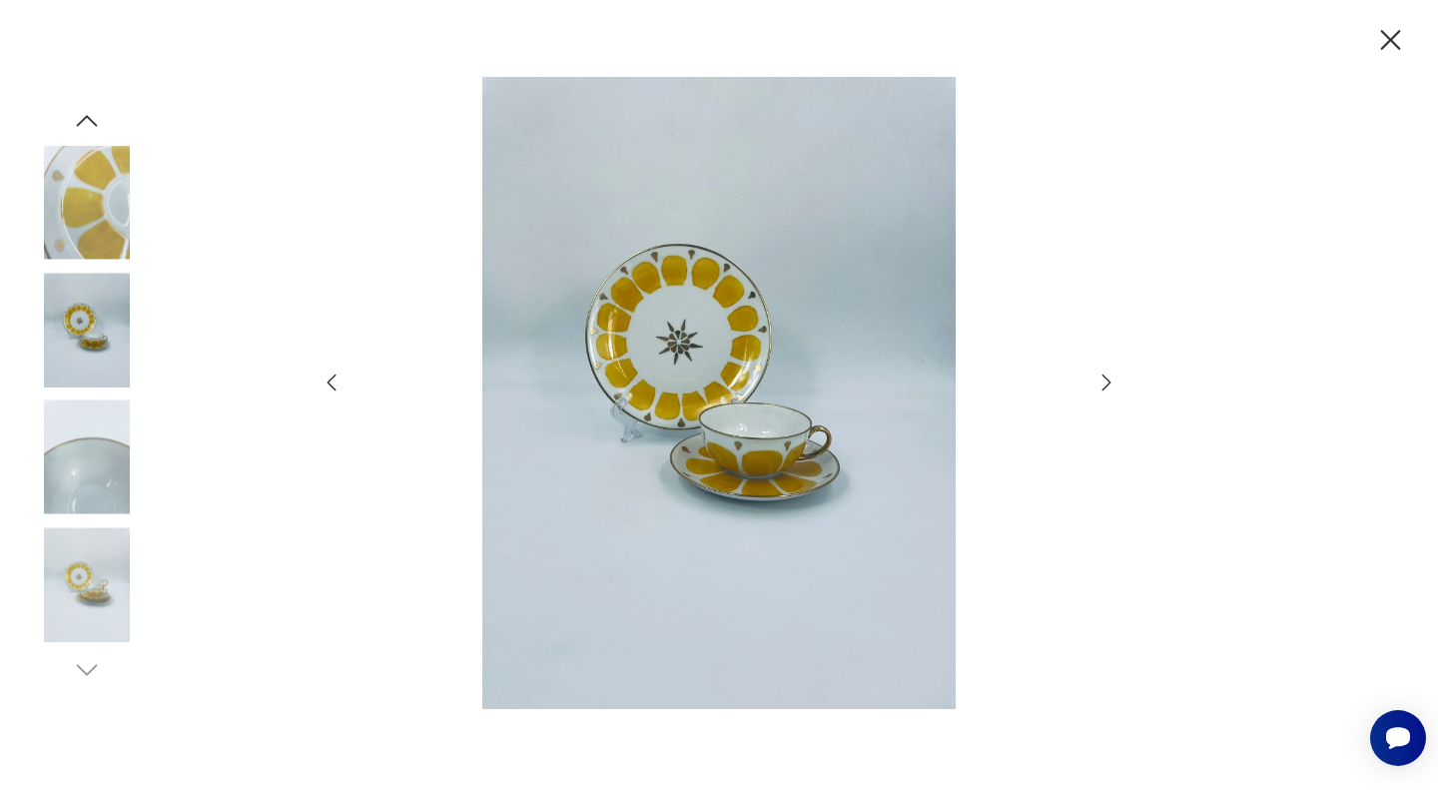
click at [1391, 36] on icon "button" at bounding box center [1390, 40] width 35 height 35
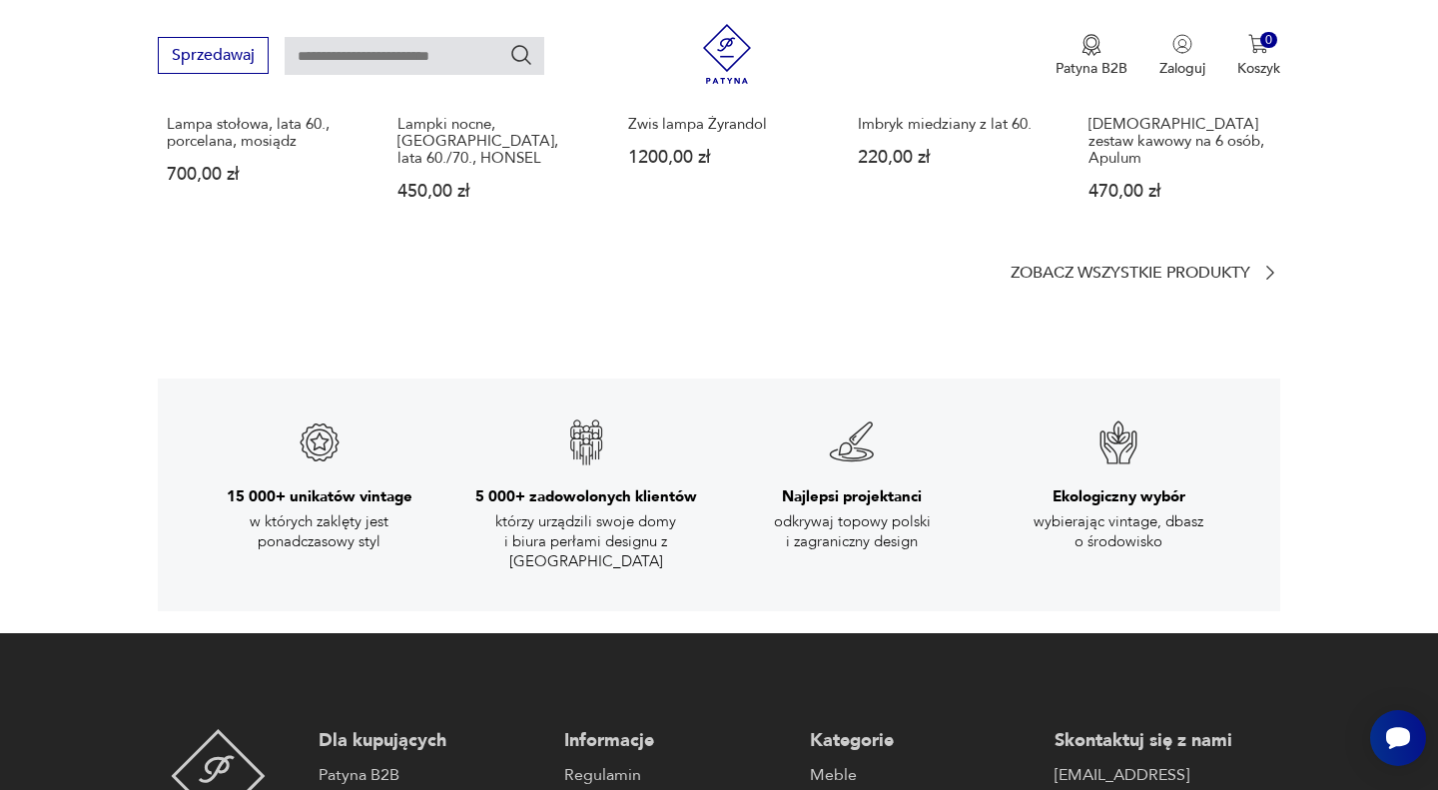
scroll to position [2991, 0]
